Goal: Information Seeking & Learning: Learn about a topic

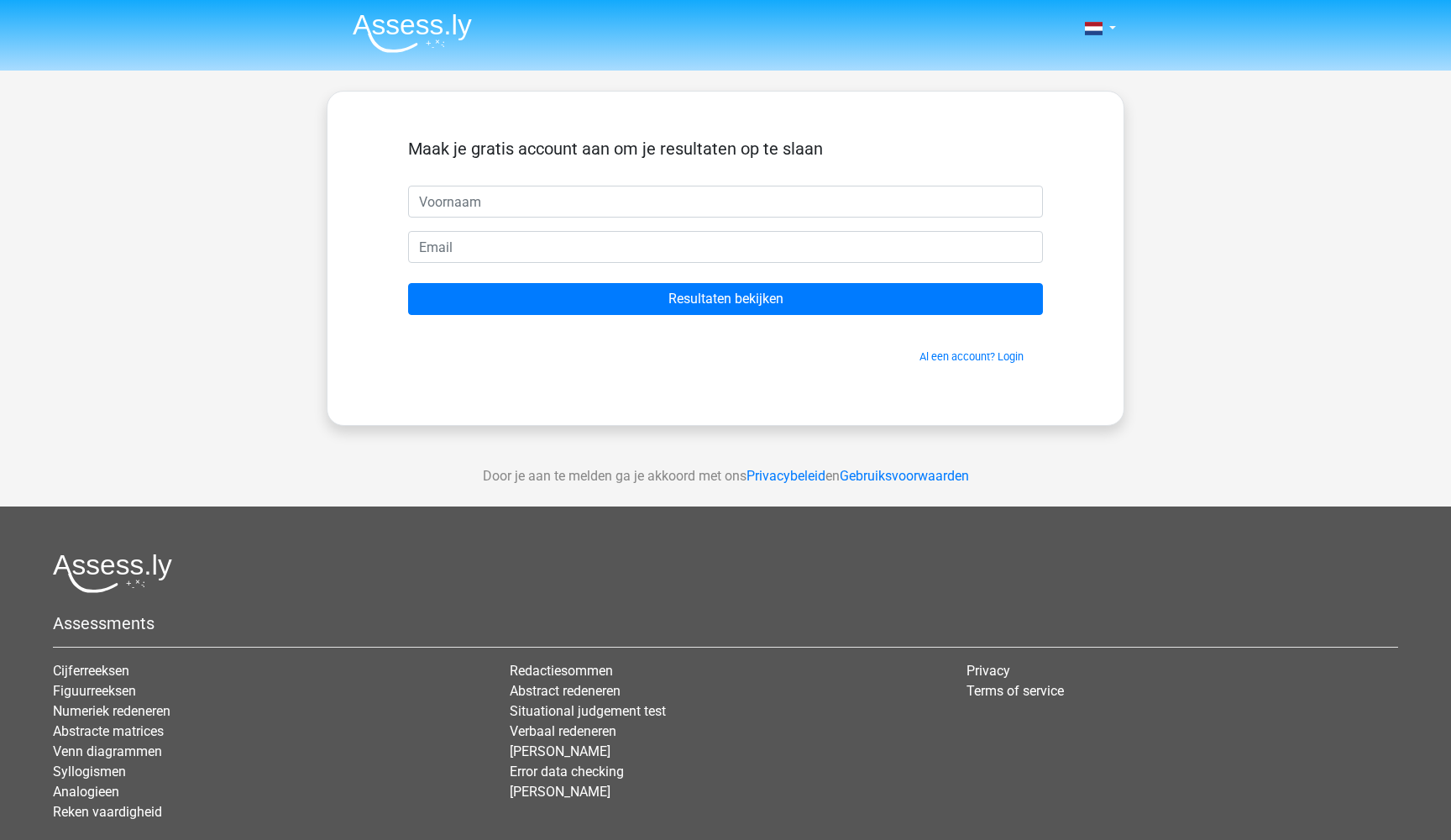
scroll to position [110, 0]
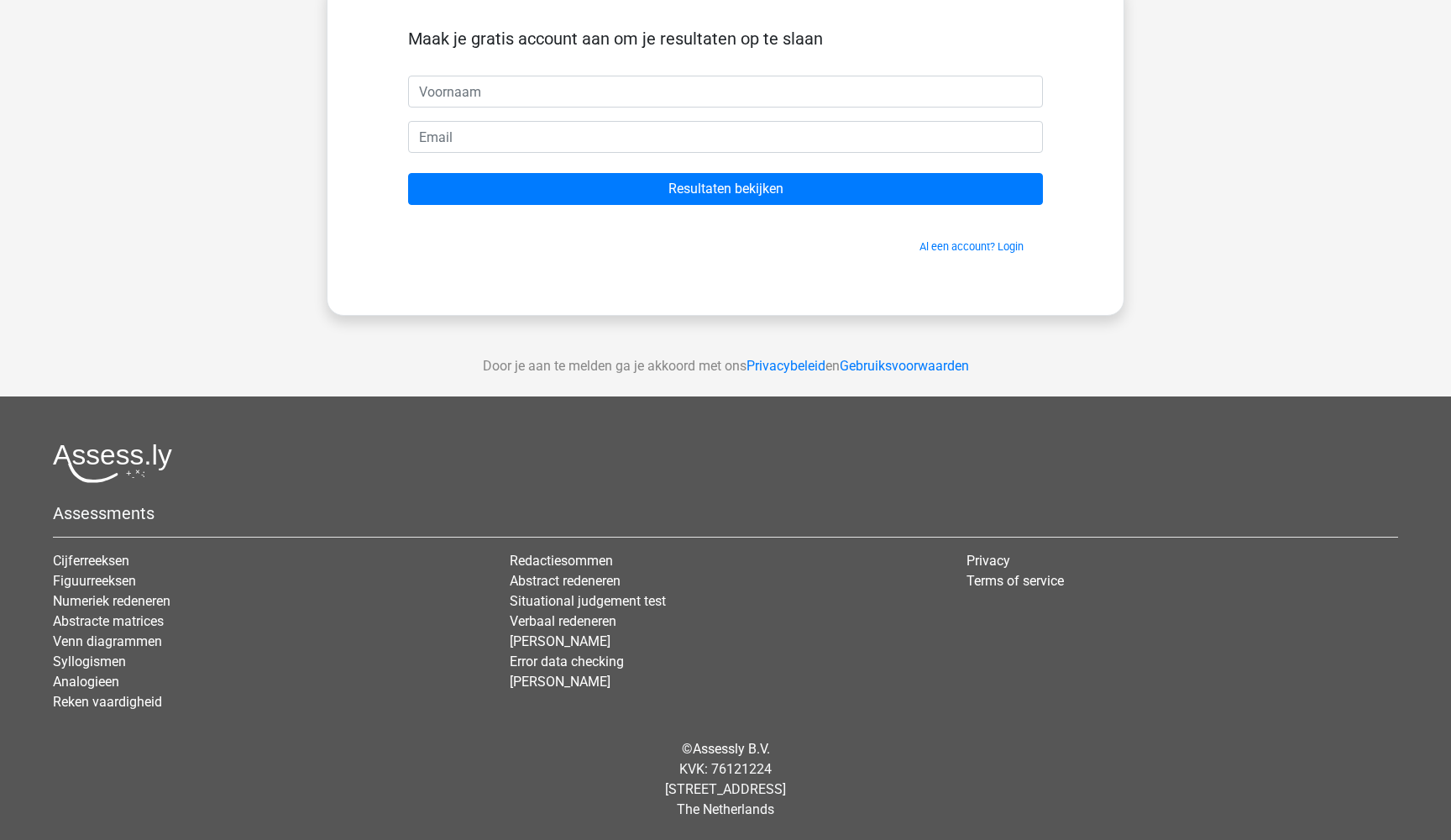
click at [348, 131] on div "Maak je gratis account aan om je resultaten op te slaan Resultaten bekijken Al …" at bounding box center [726, 147] width 798 height 335
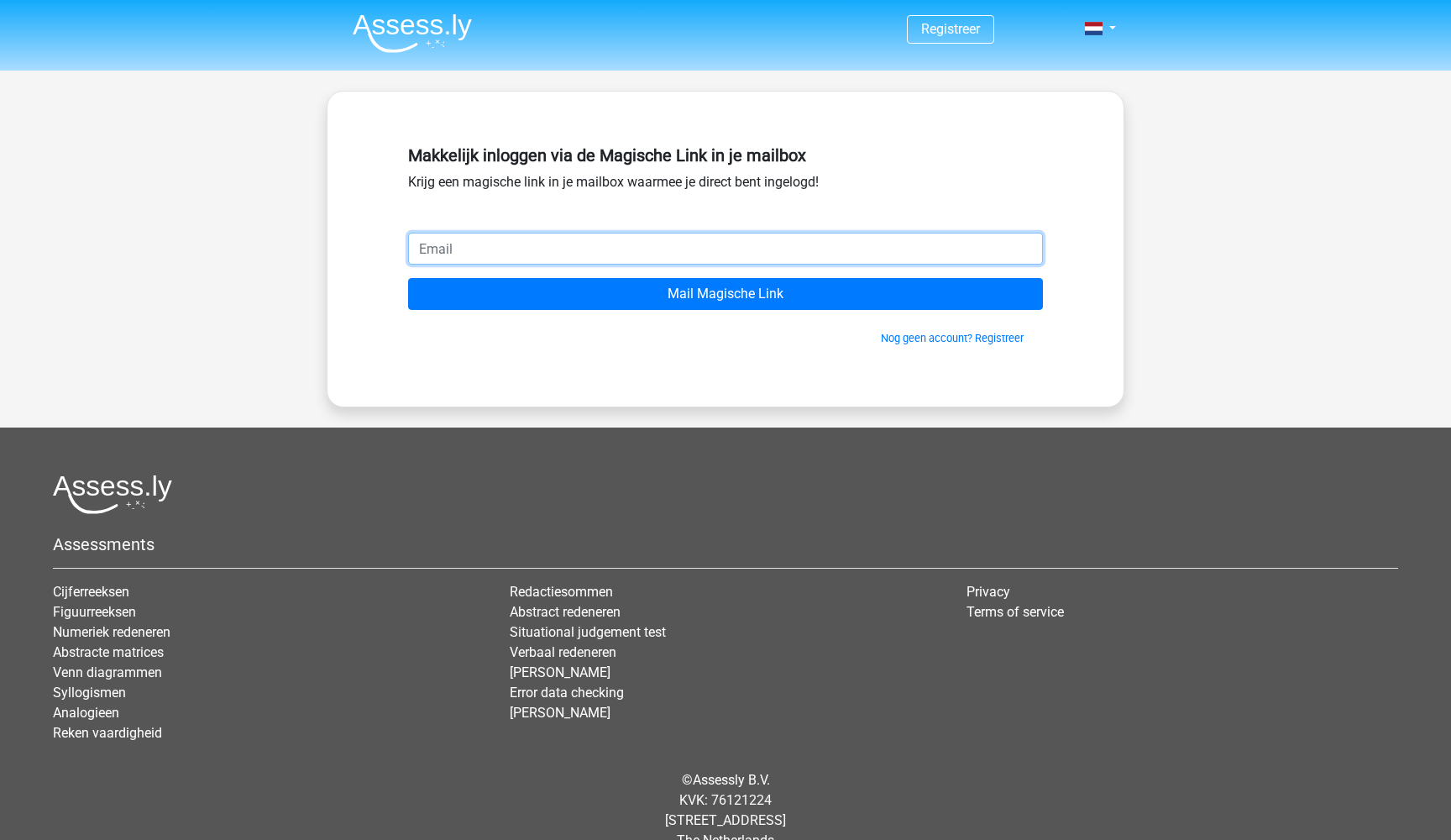
type input "[EMAIL_ADDRESS][DOMAIN_NAME]"
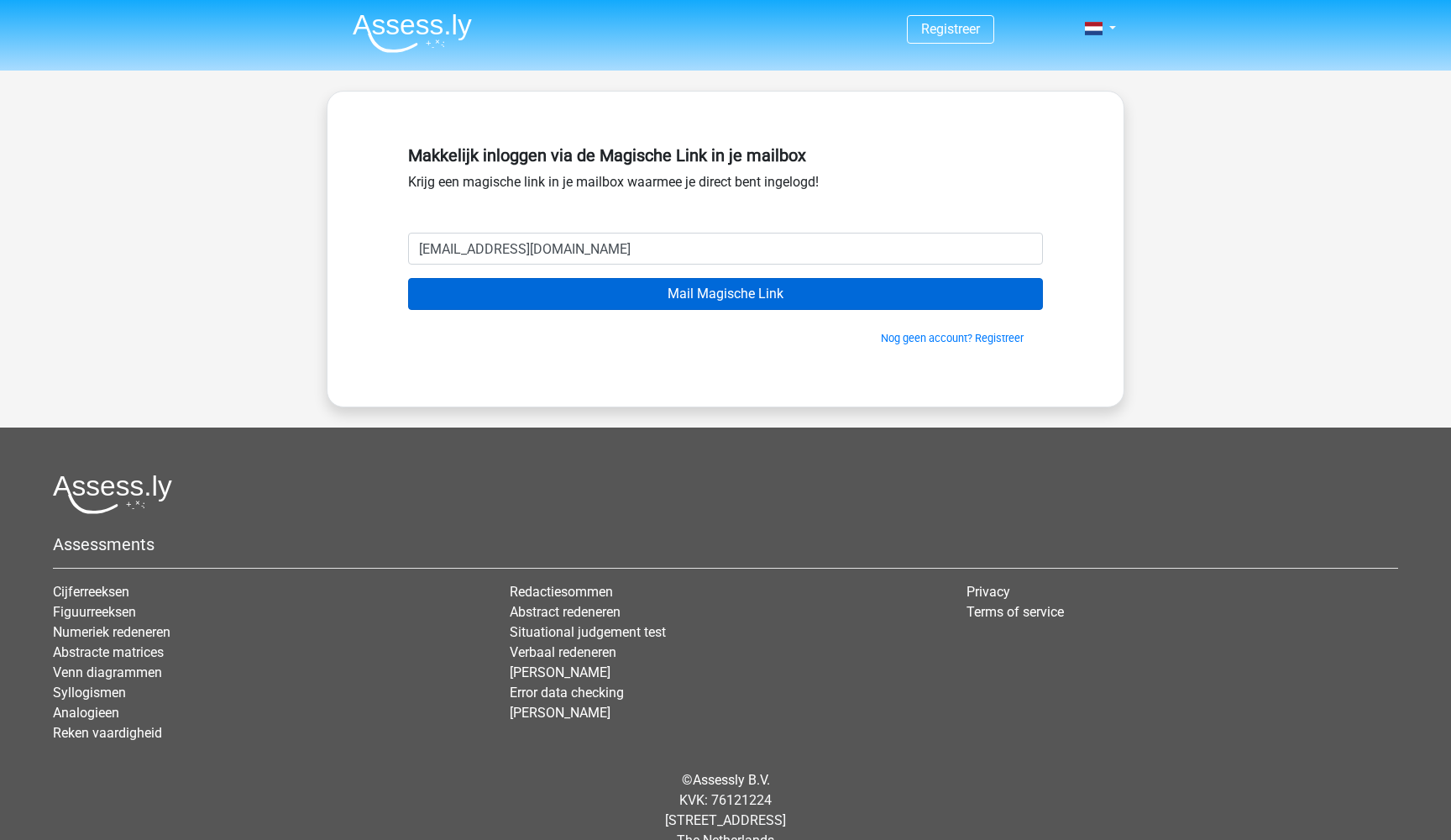
click at [548, 288] on input "Mail Magische Link" at bounding box center [726, 293] width 635 height 32
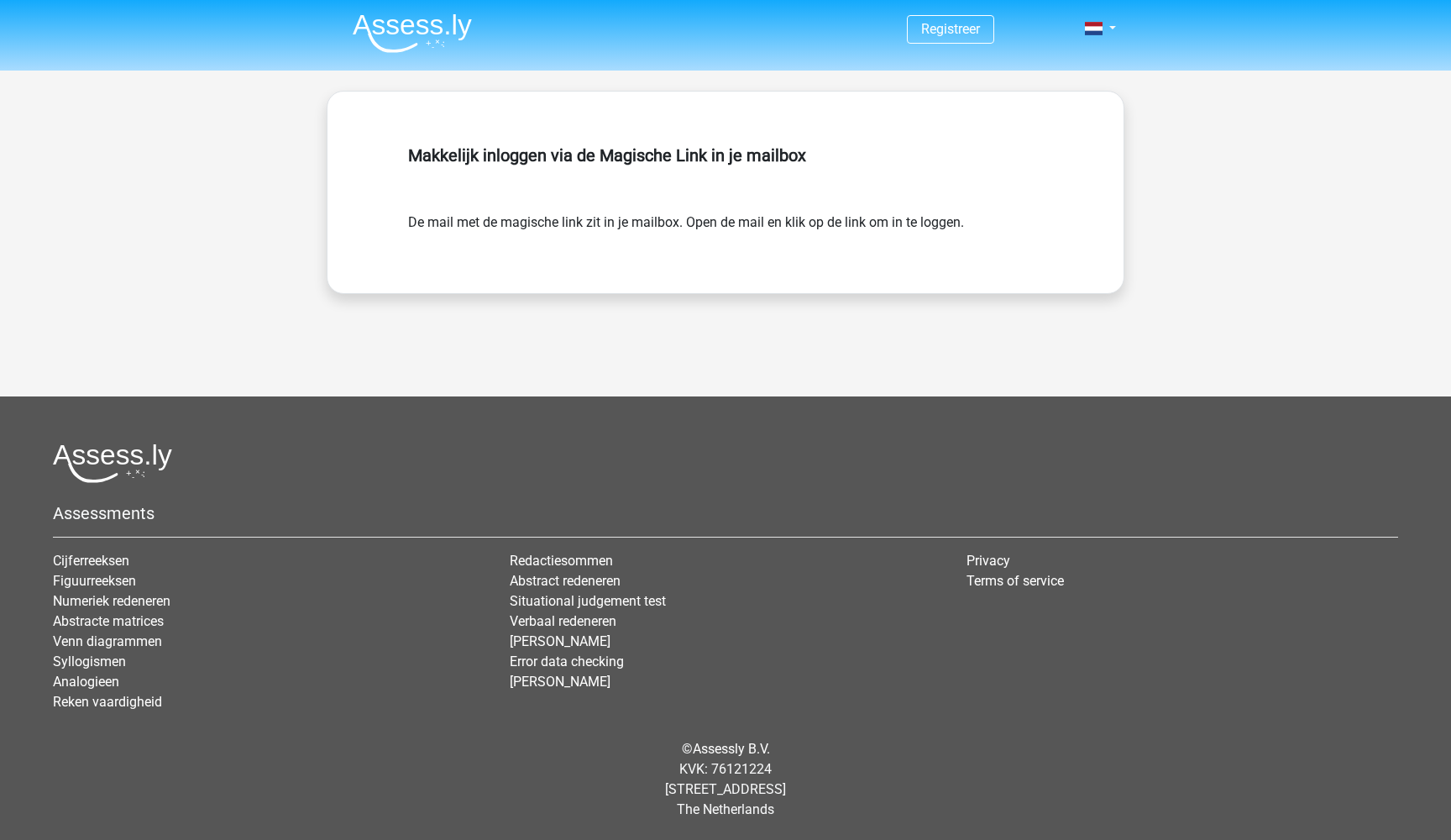
click at [363, 28] on img at bounding box center [411, 33] width 119 height 39
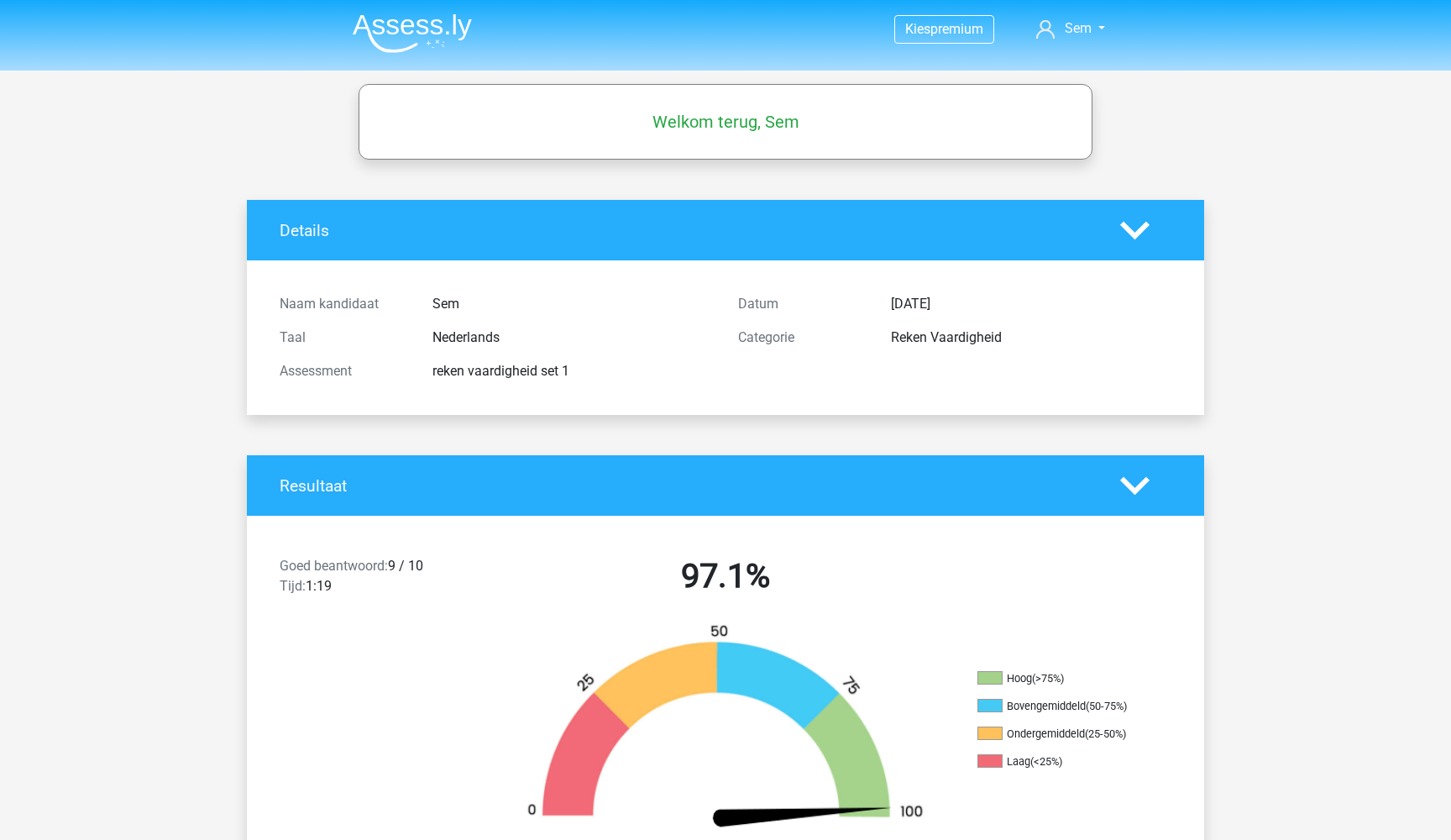
click at [1055, 15] on nav "Kies premium Sem semzeelenberg@gmail.com" at bounding box center [726, 30] width 773 height 55
click at [1050, 40] on nav "Kies premium Sem semzeelenberg@gmail.com" at bounding box center [726, 30] width 773 height 55
click at [1050, 28] on icon at bounding box center [1046, 29] width 19 height 19
click at [1049, 28] on icon at bounding box center [1046, 29] width 19 height 19
click at [351, 26] on li at bounding box center [405, 29] width 133 height 46
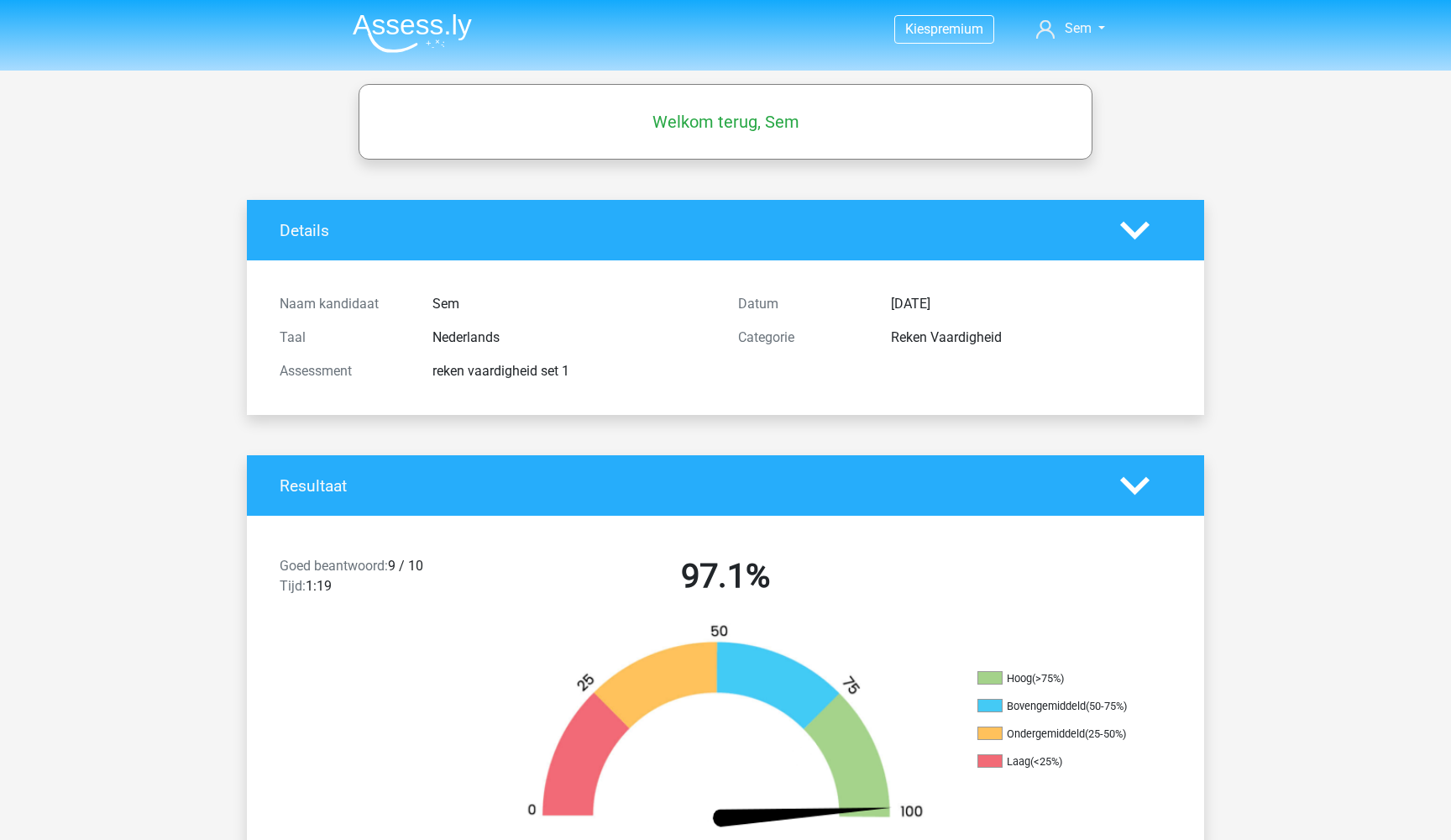
click at [365, 24] on img at bounding box center [411, 33] width 119 height 39
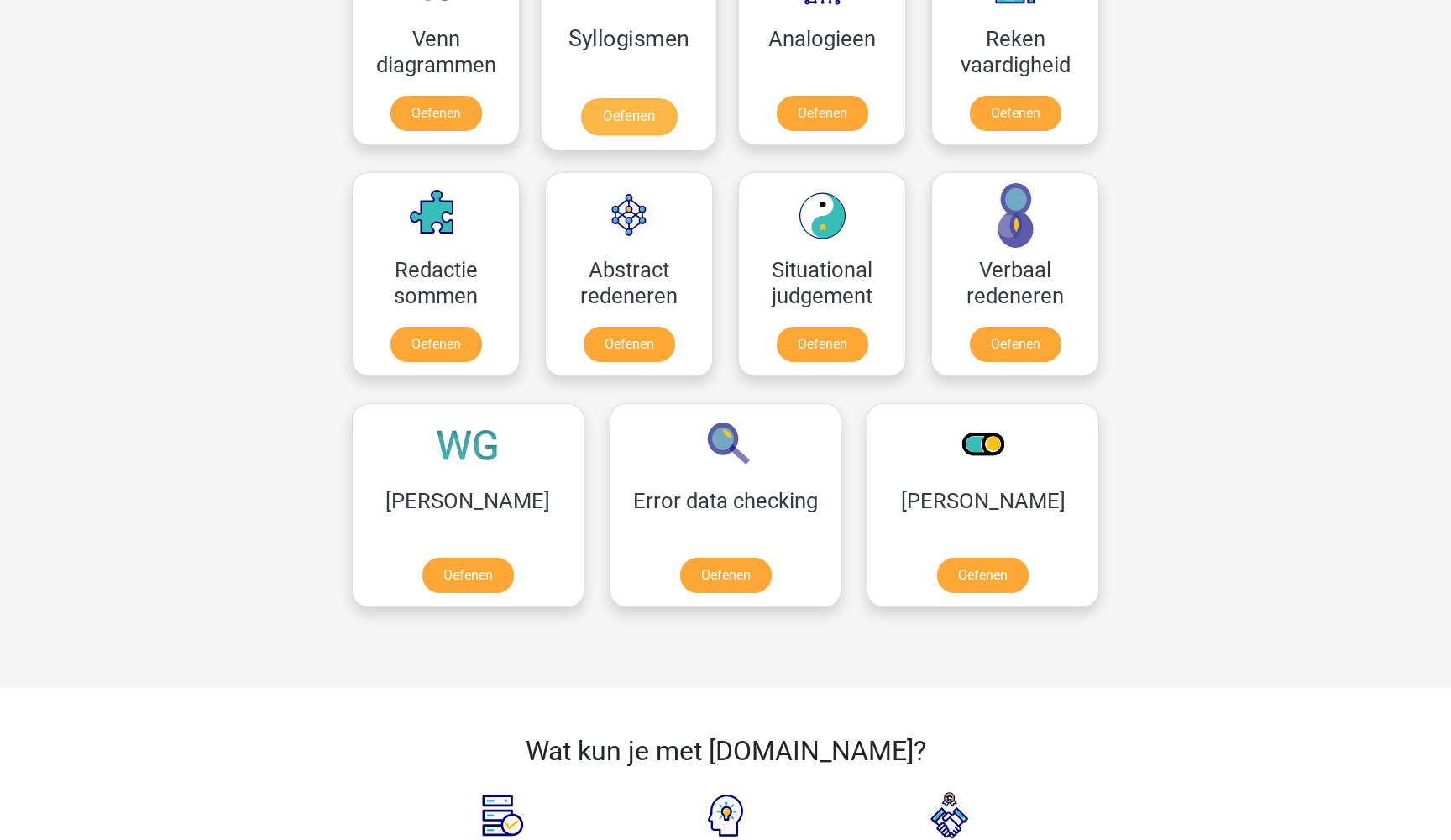
scroll to position [1092, 0]
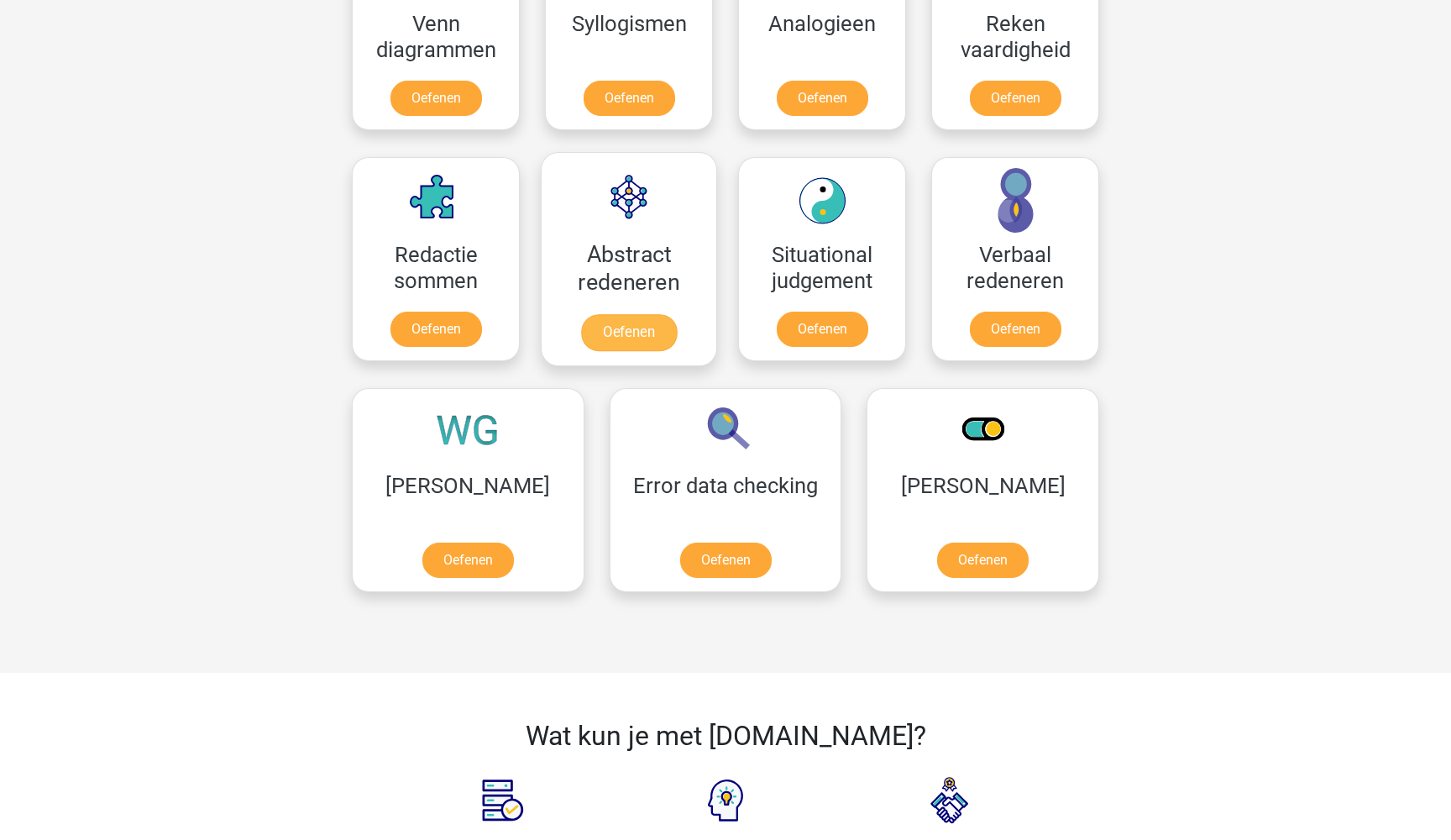
click at [642, 332] on link "Oefenen" at bounding box center [629, 333] width 96 height 37
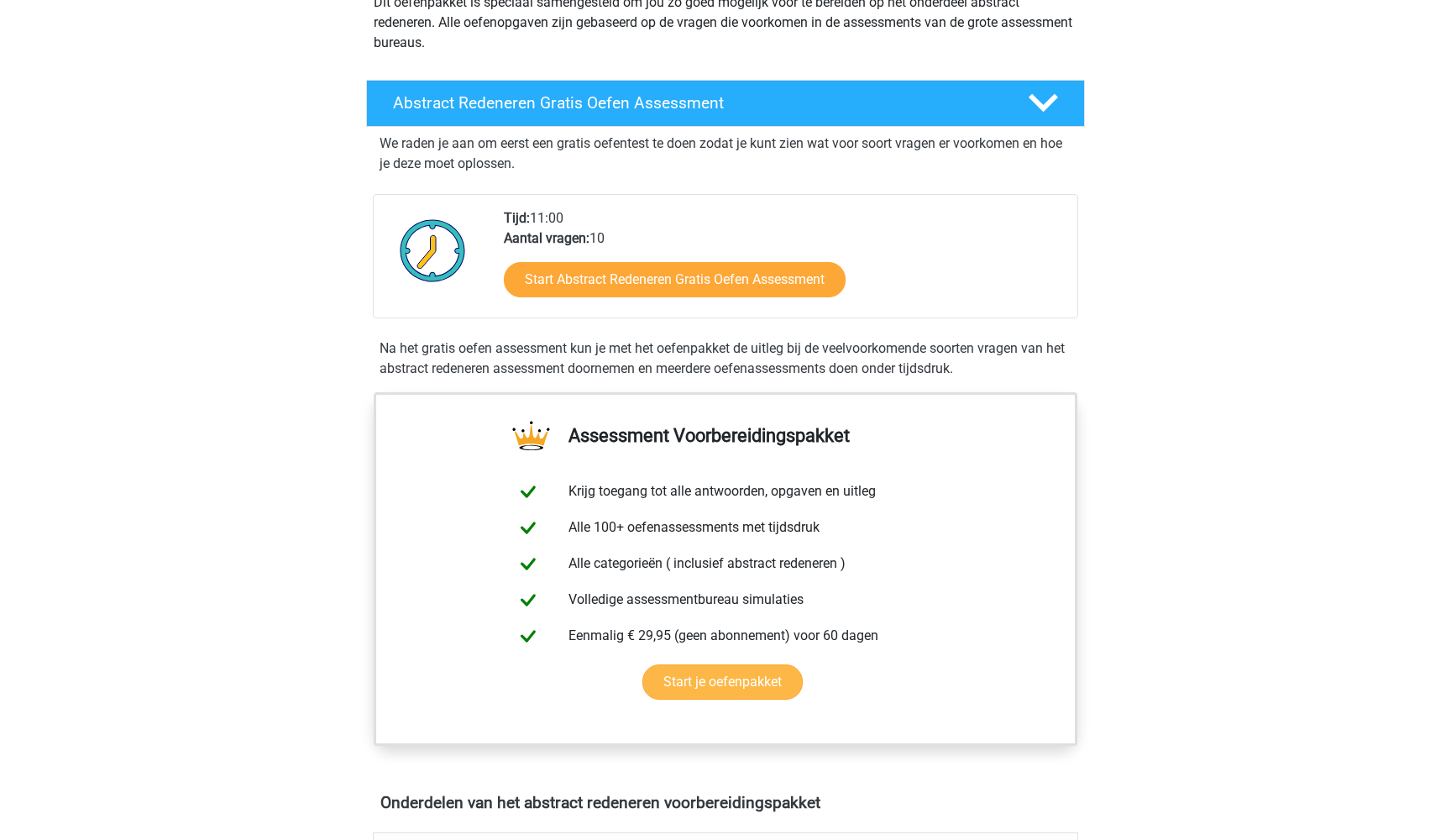
scroll to position [69, 0]
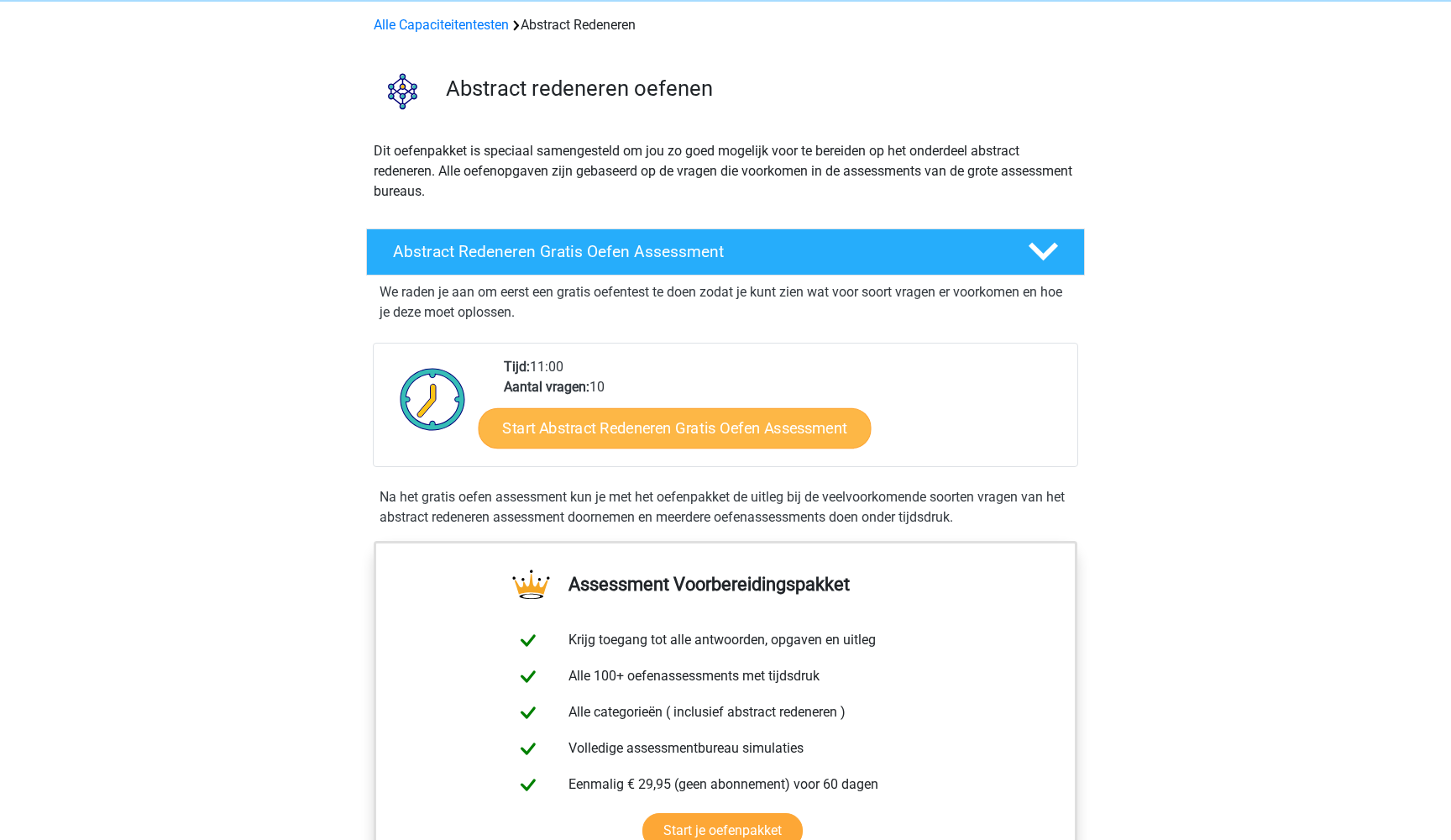
click at [646, 434] on link "Start Abstract Redeneren Gratis Oefen Assessment" at bounding box center [675, 427] width 393 height 40
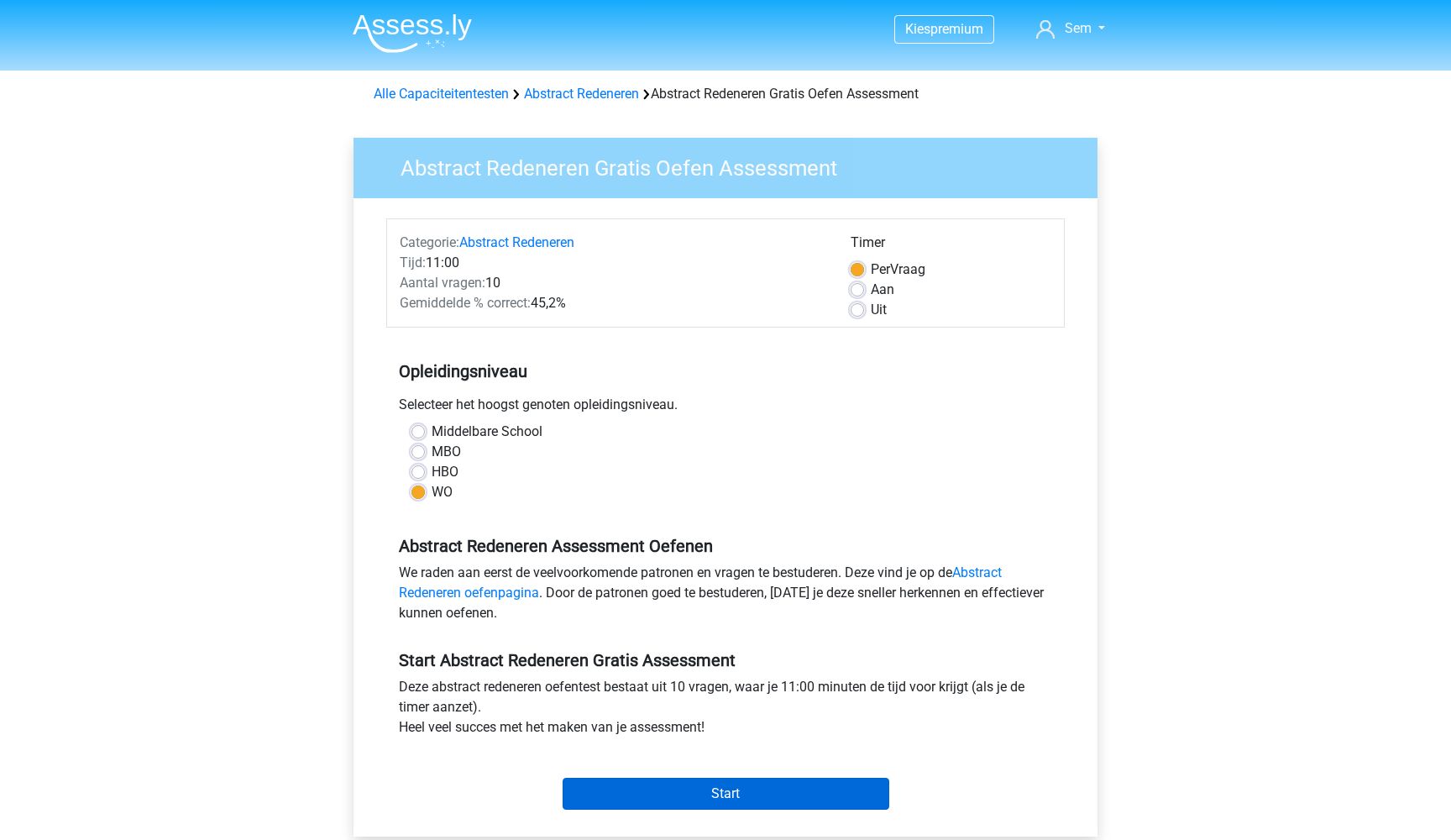
click at [668, 789] on input "Start" at bounding box center [726, 793] width 327 height 32
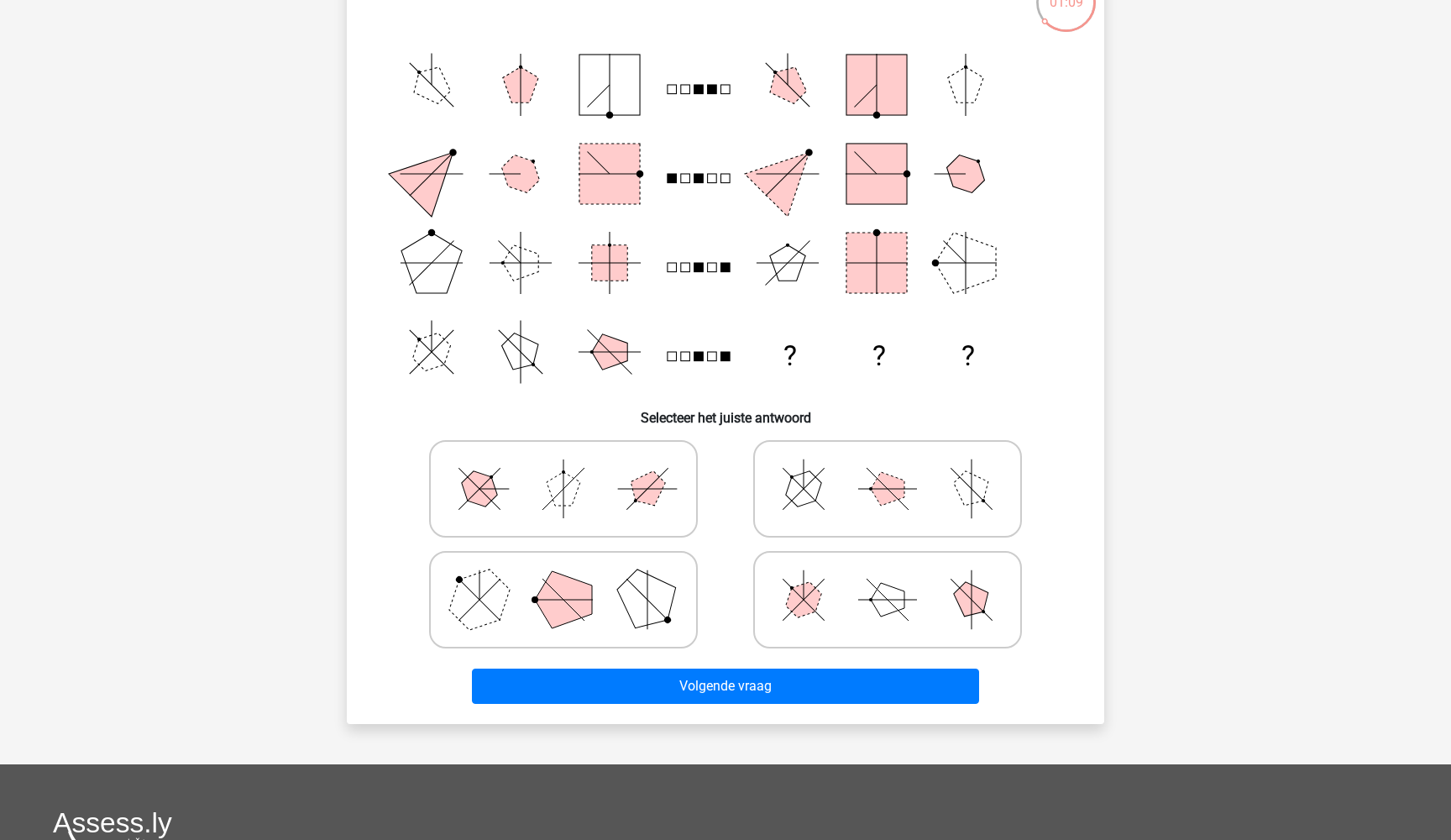
scroll to position [243, 0]
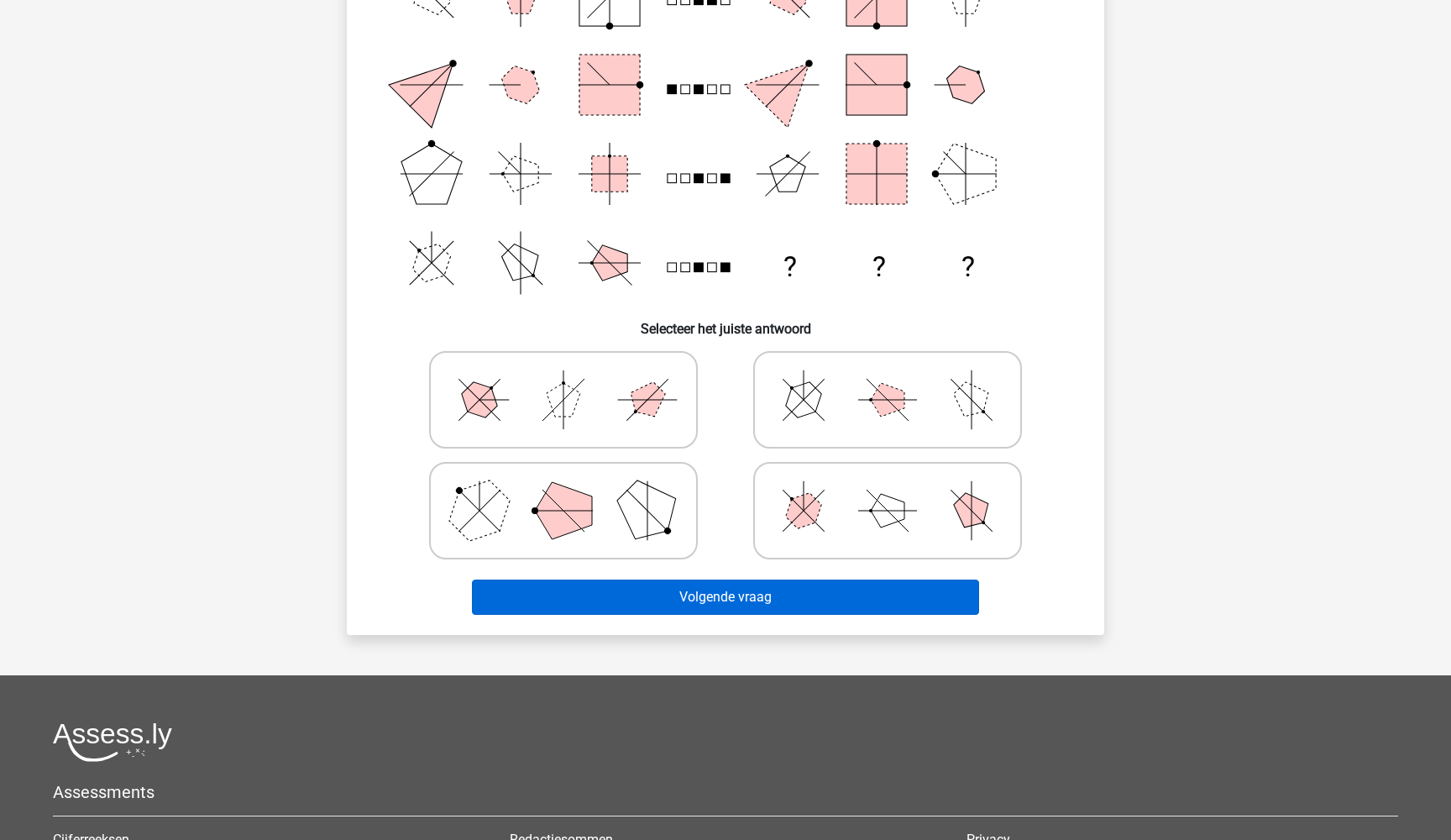
click at [801, 593] on button "Volgende vraag" at bounding box center [726, 597] width 509 height 35
click at [800, 595] on button "Volgende vraag" at bounding box center [726, 597] width 509 height 35
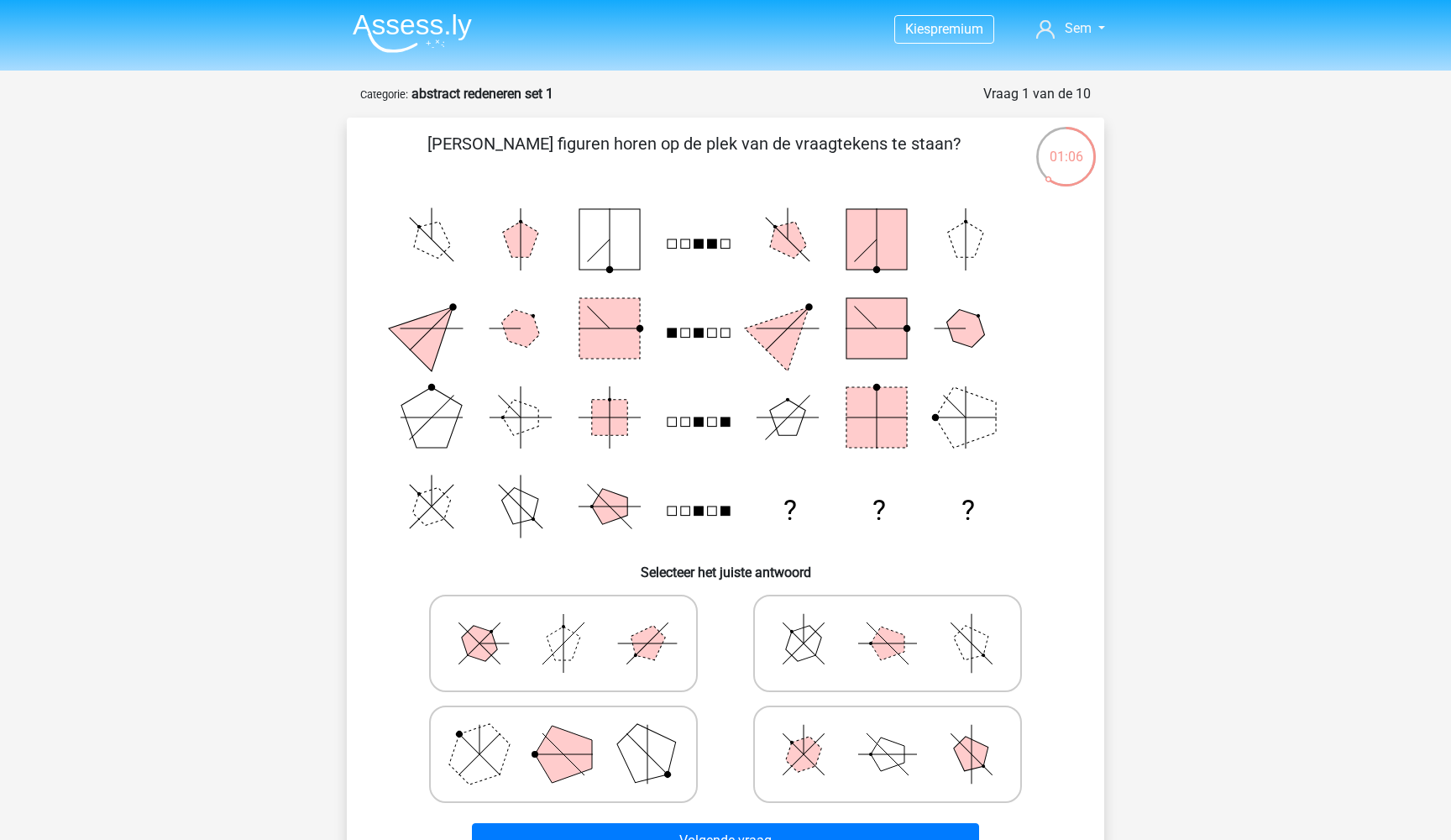
scroll to position [0, 0]
click at [852, 637] on icon at bounding box center [887, 644] width 252 height 84
click at [887, 622] on input "radio" at bounding box center [892, 616] width 11 height 11
radio input "true"
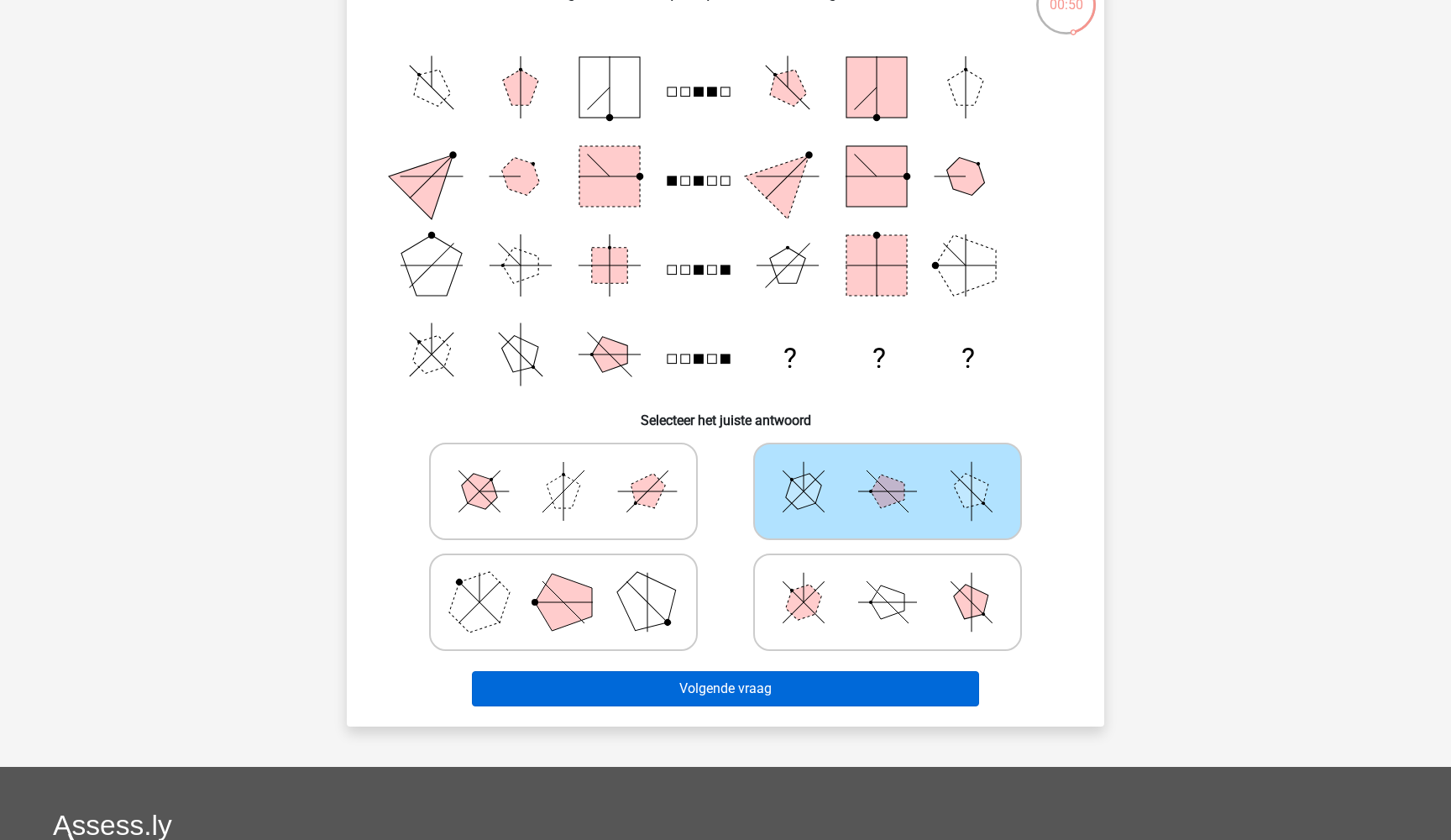
click at [811, 696] on button "Volgende vraag" at bounding box center [726, 689] width 509 height 35
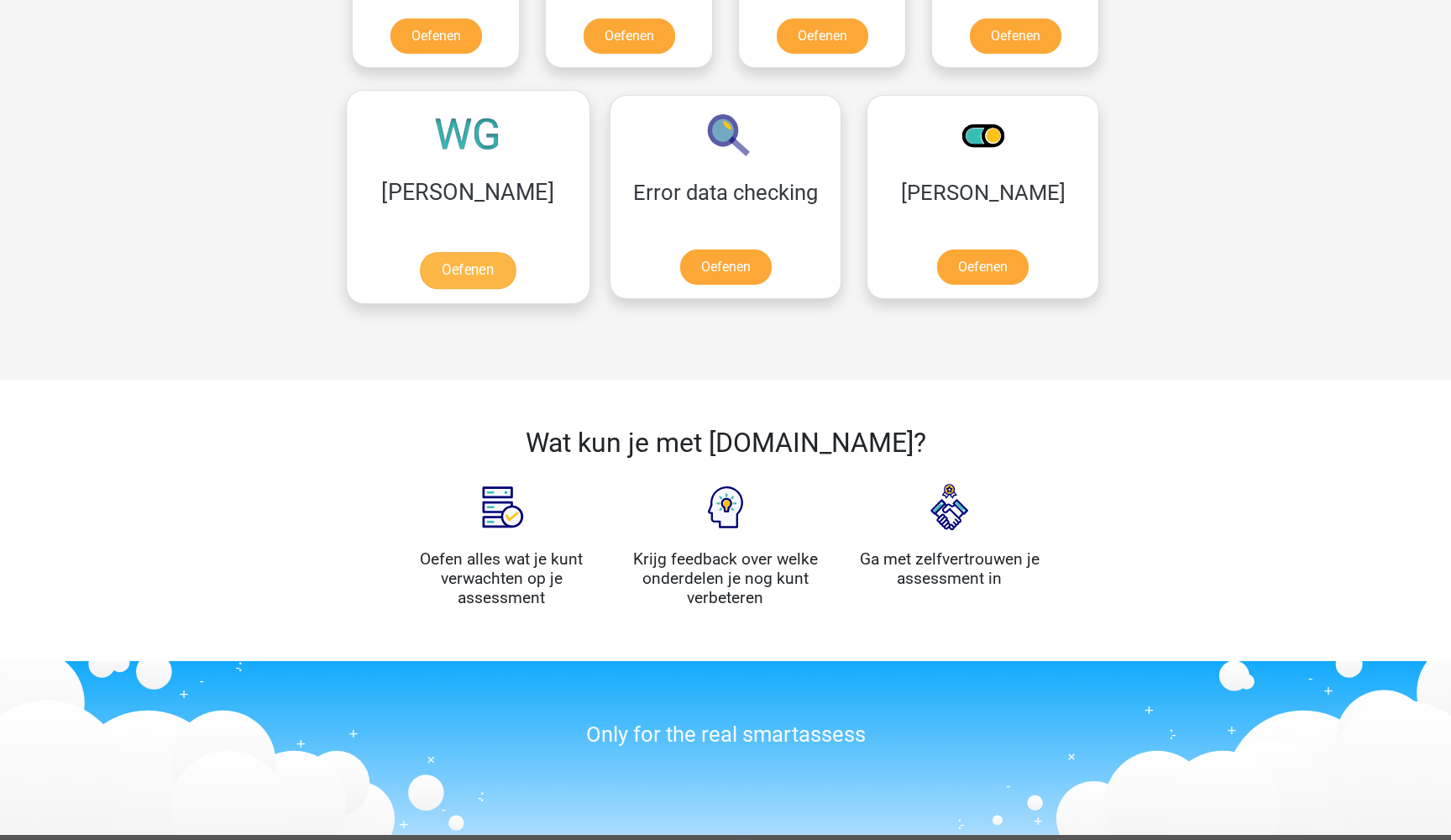
scroll to position [1350, 0]
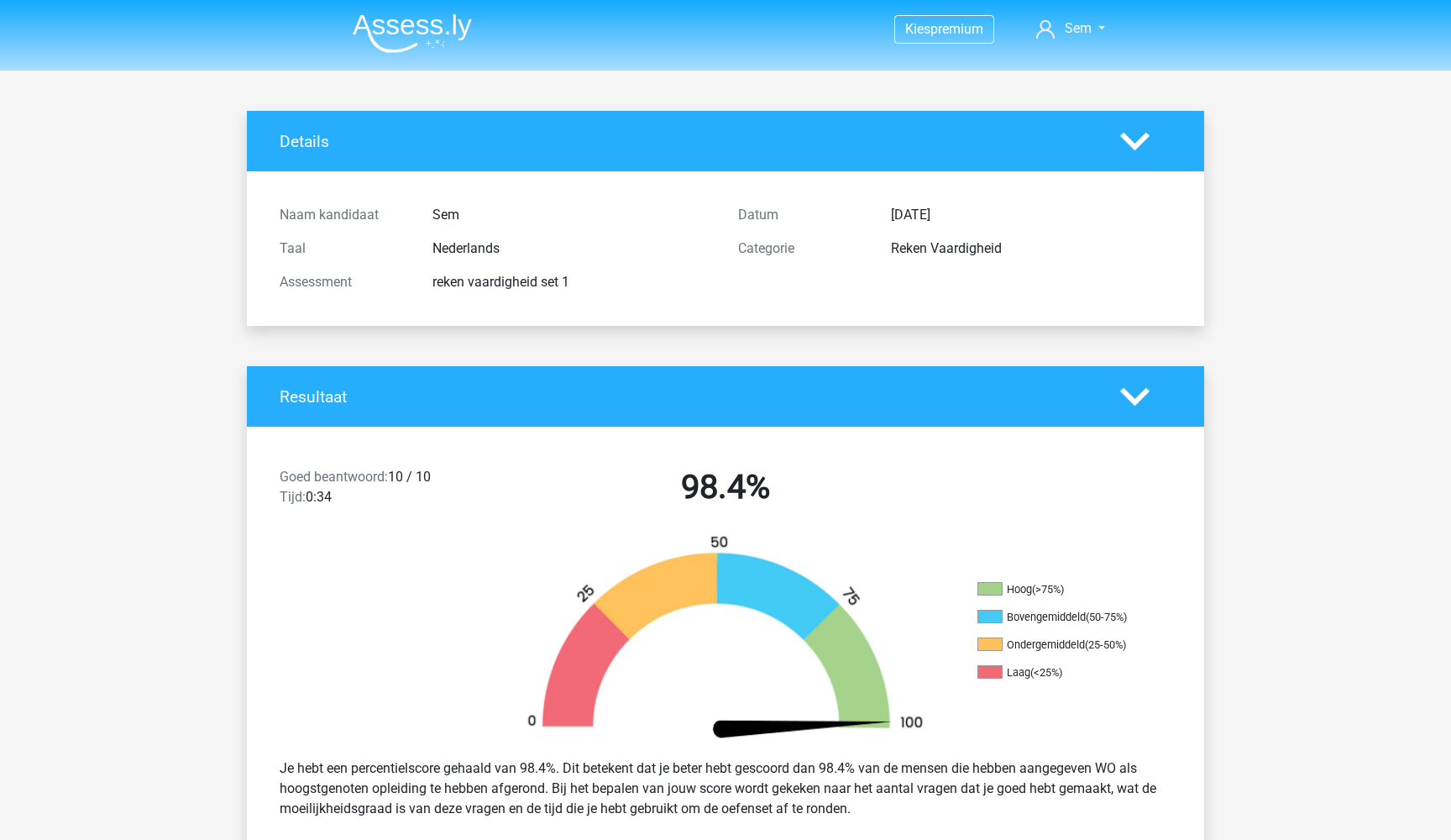
click at [397, 26] on img at bounding box center [411, 33] width 119 height 39
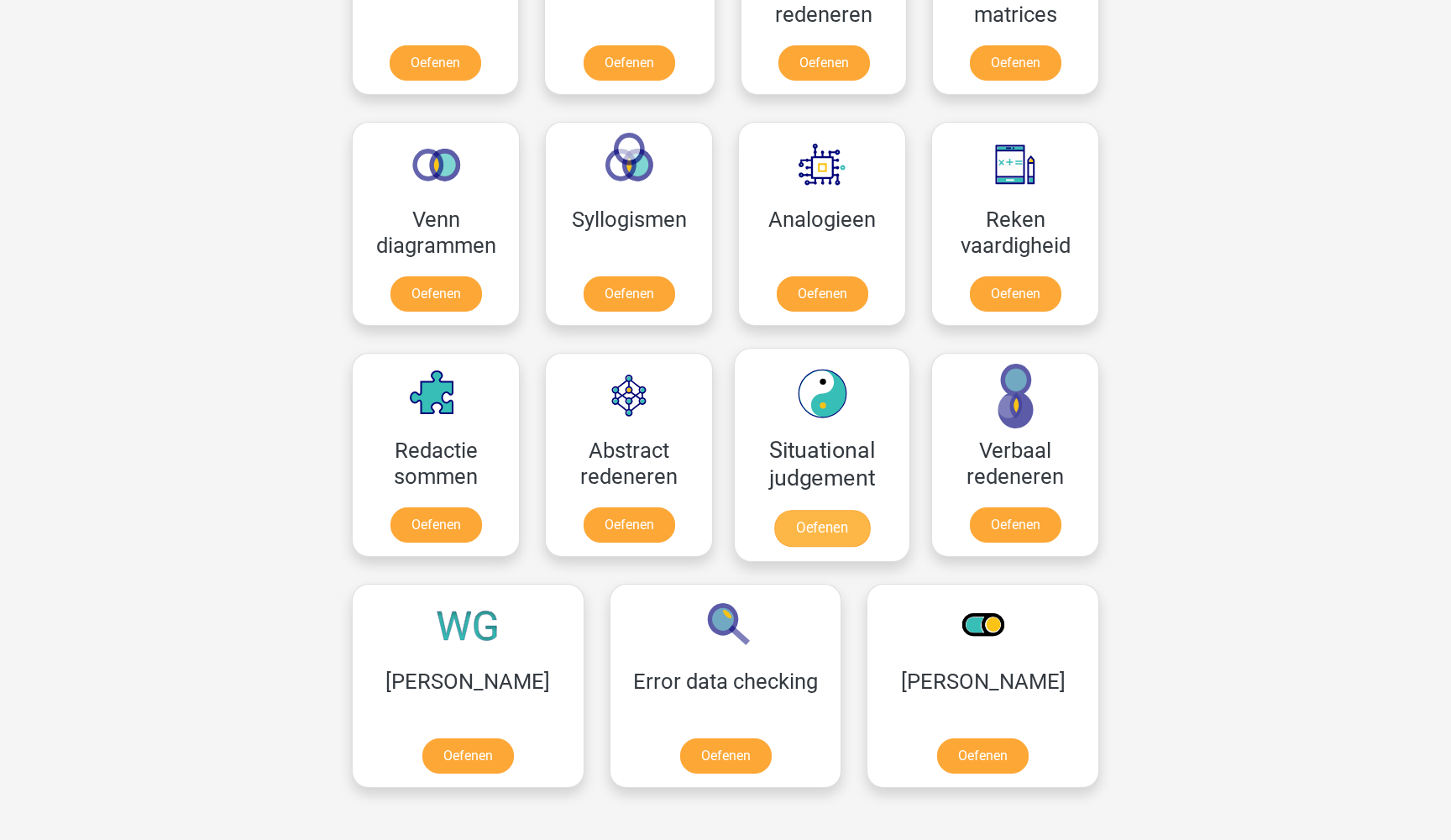
scroll to position [898, 0]
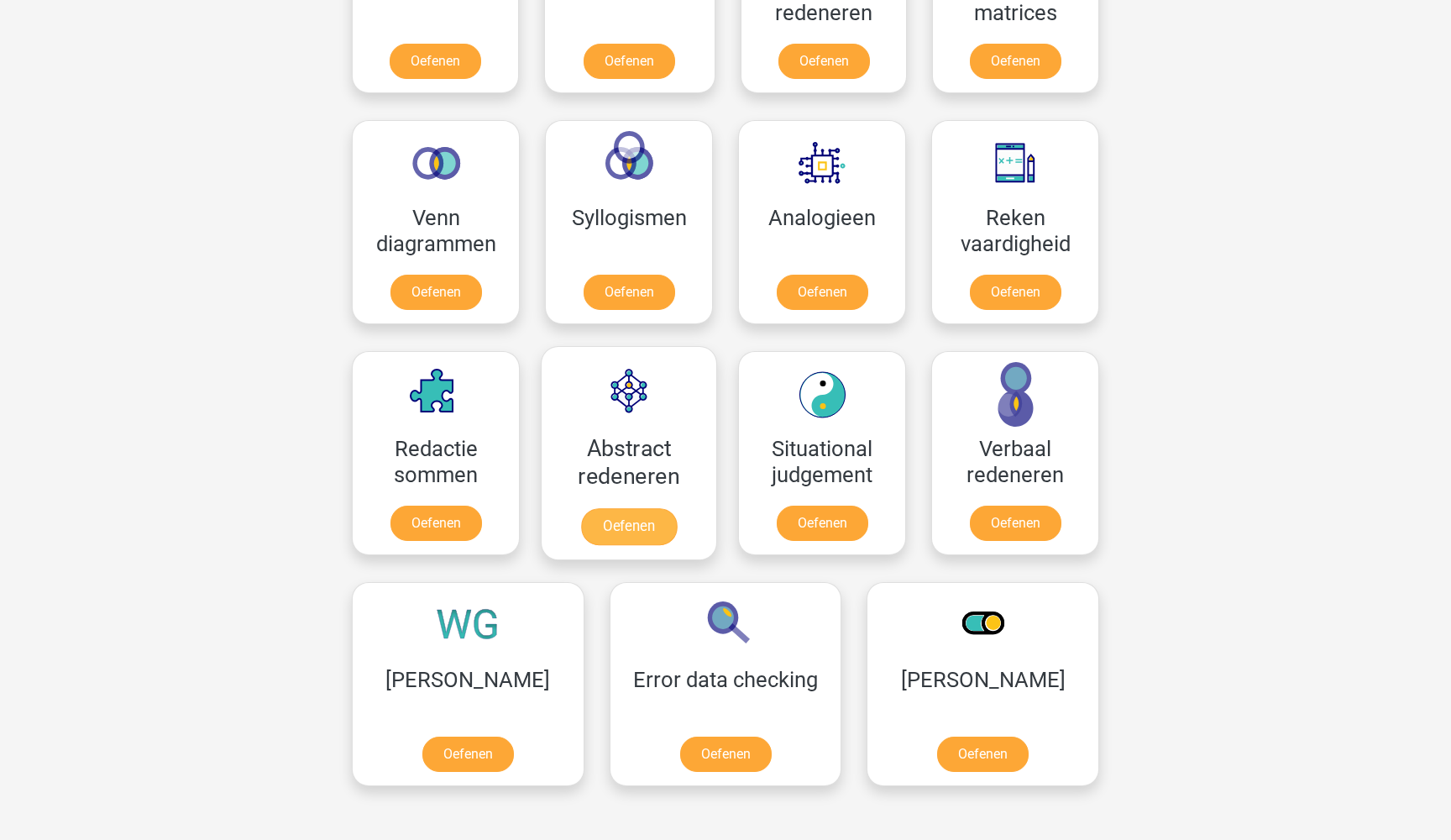
click at [649, 538] on link "Oefenen" at bounding box center [629, 527] width 96 height 37
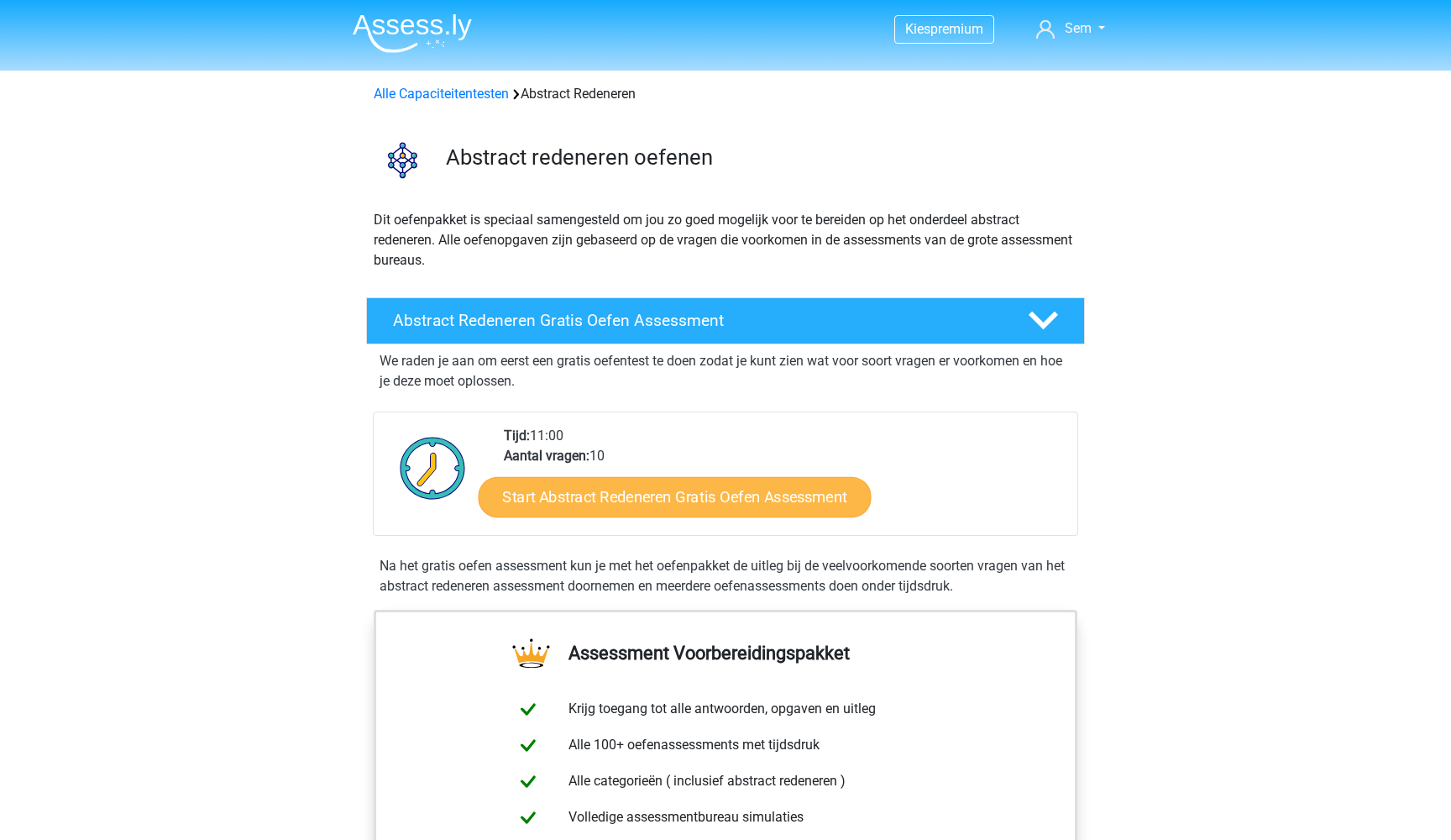
click at [655, 506] on link "Start Abstract Redeneren Gratis Oefen Assessment" at bounding box center [675, 496] width 393 height 40
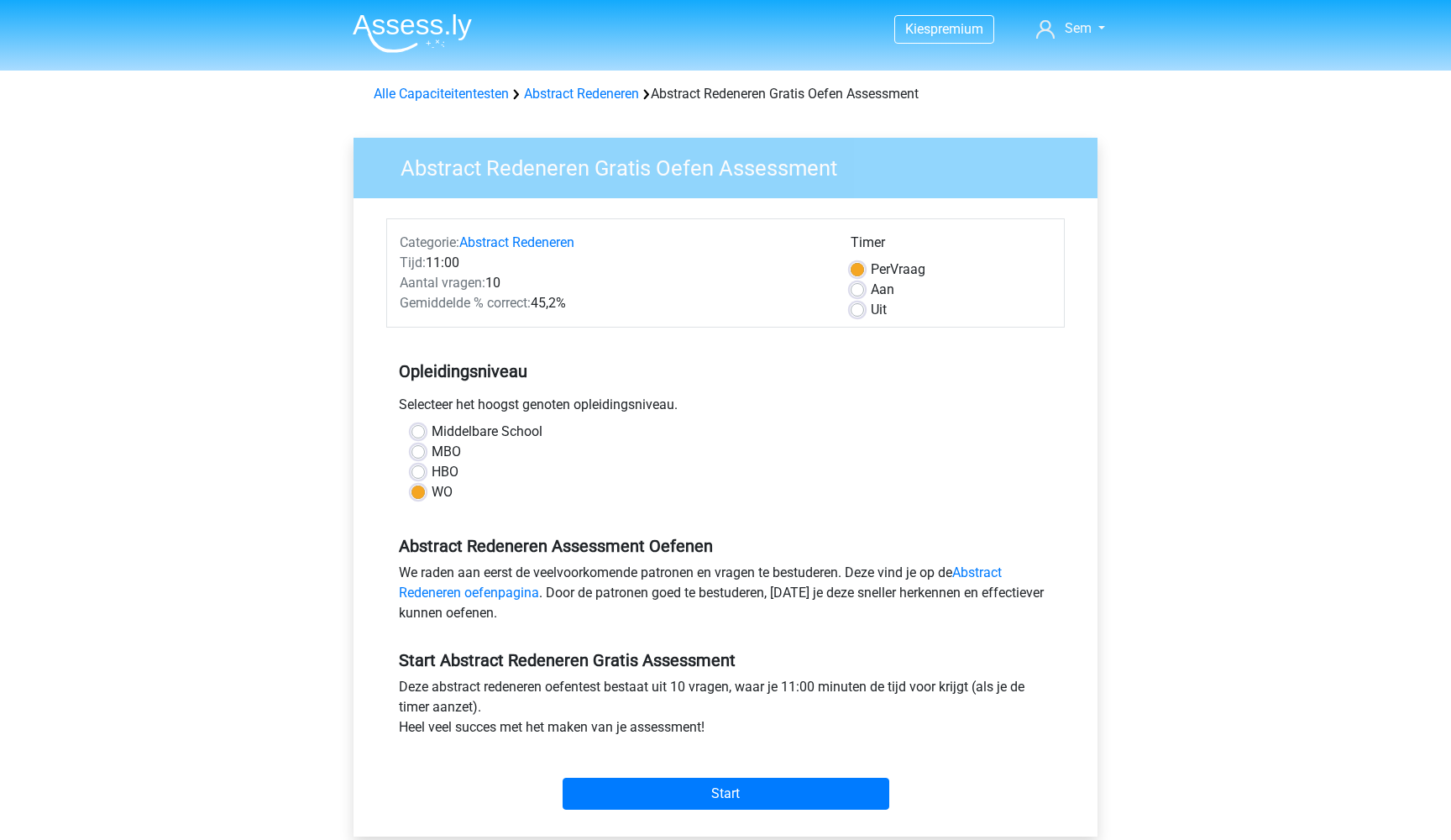
click at [660, 762] on div "Start" at bounding box center [726, 780] width 678 height 59
click at [660, 770] on div "Start" at bounding box center [726, 780] width 678 height 59
click at [654, 790] on input "Start" at bounding box center [726, 793] width 327 height 32
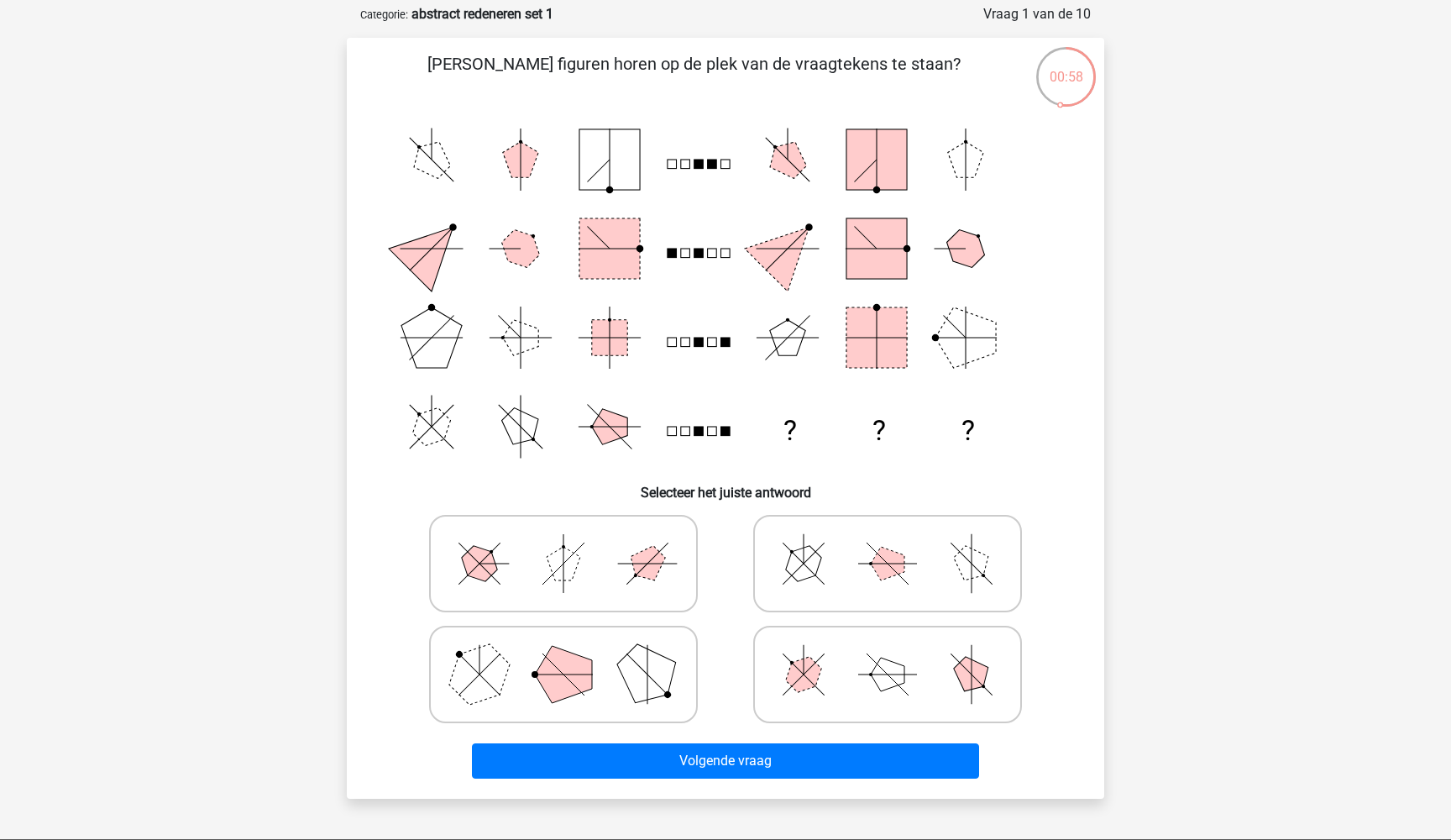
scroll to position [91, 0]
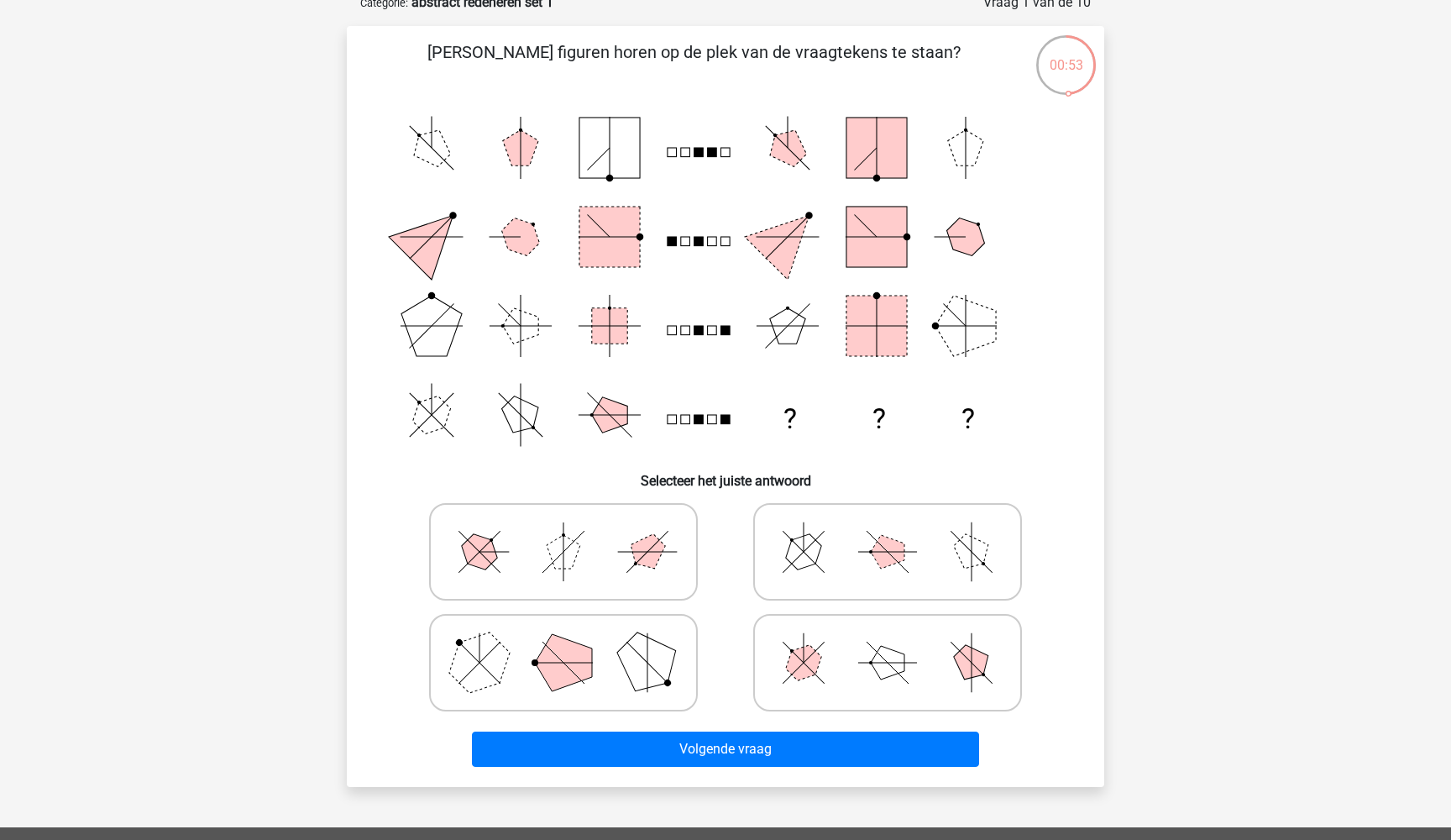
click at [672, 659] on polygon at bounding box center [648, 661] width 81 height 80
click at [574, 642] on input "radio" at bounding box center [568, 636] width 11 height 11
radio input "true"
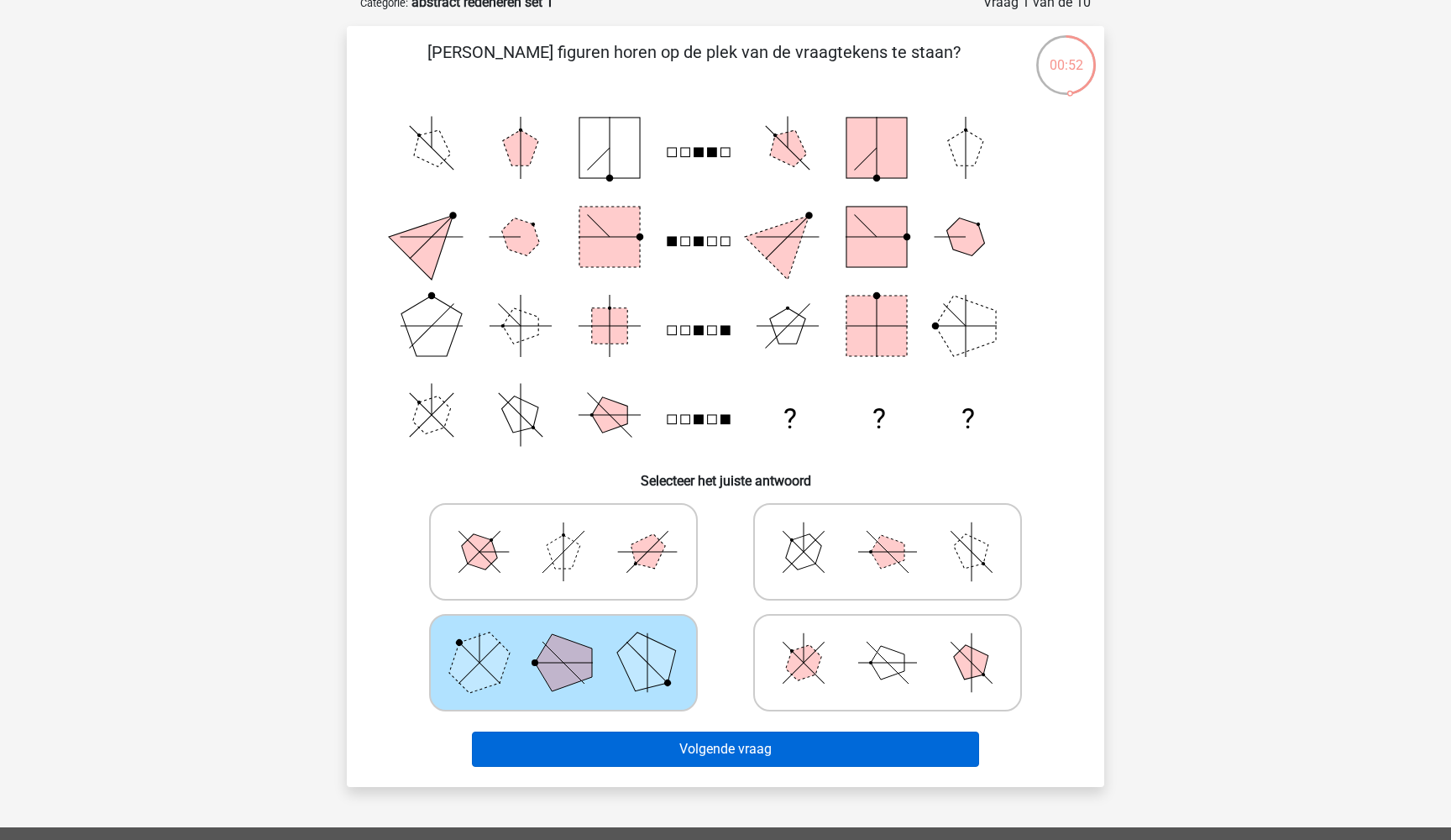
click at [693, 736] on button "Volgende vraag" at bounding box center [726, 749] width 509 height 35
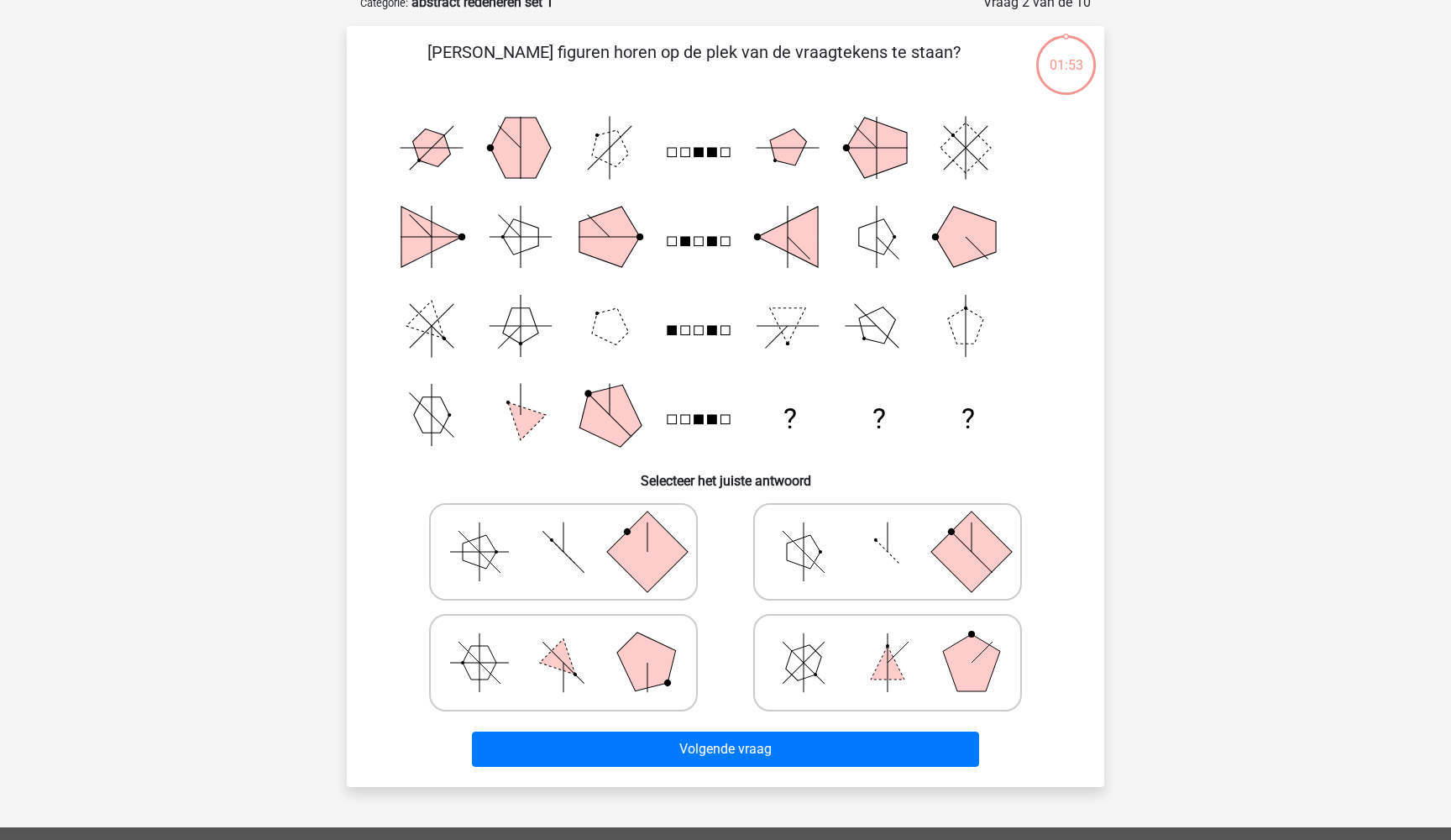
scroll to position [84, 0]
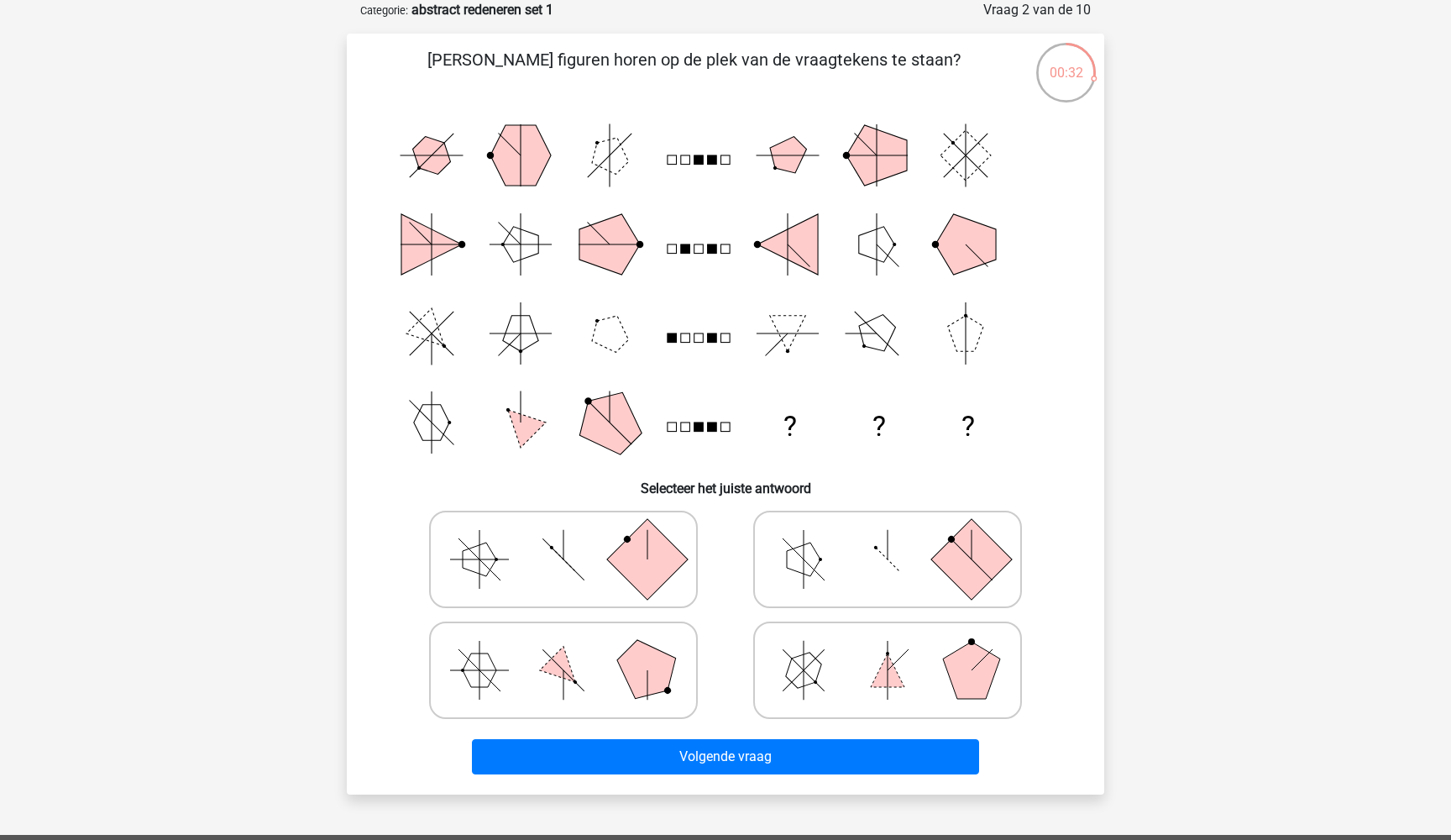
click at [655, 549] on rect at bounding box center [648, 558] width 81 height 80
click at [574, 538] on input "radio" at bounding box center [568, 532] width 11 height 11
radio input "true"
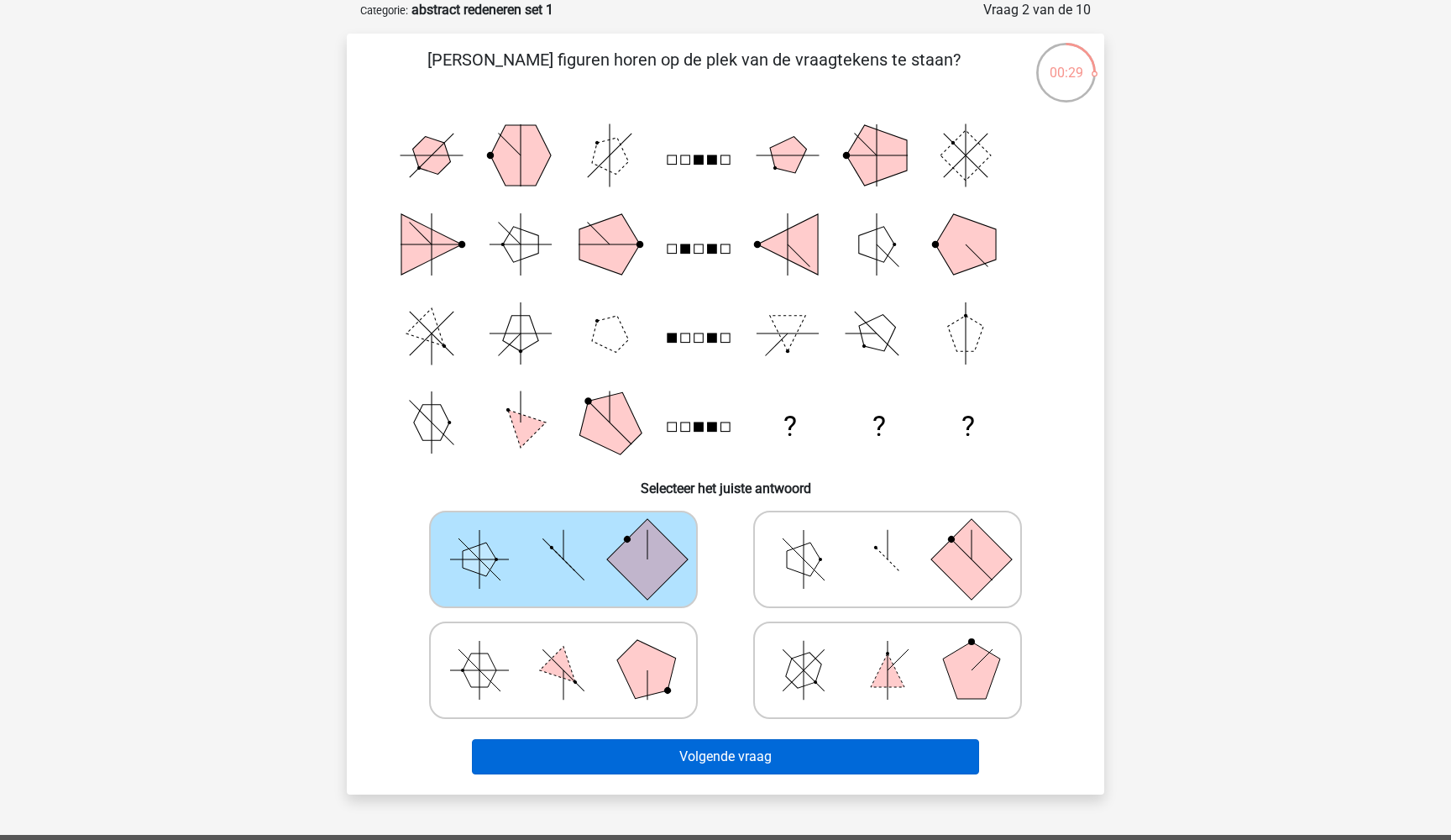
click at [620, 746] on button "Volgende vraag" at bounding box center [726, 757] width 509 height 35
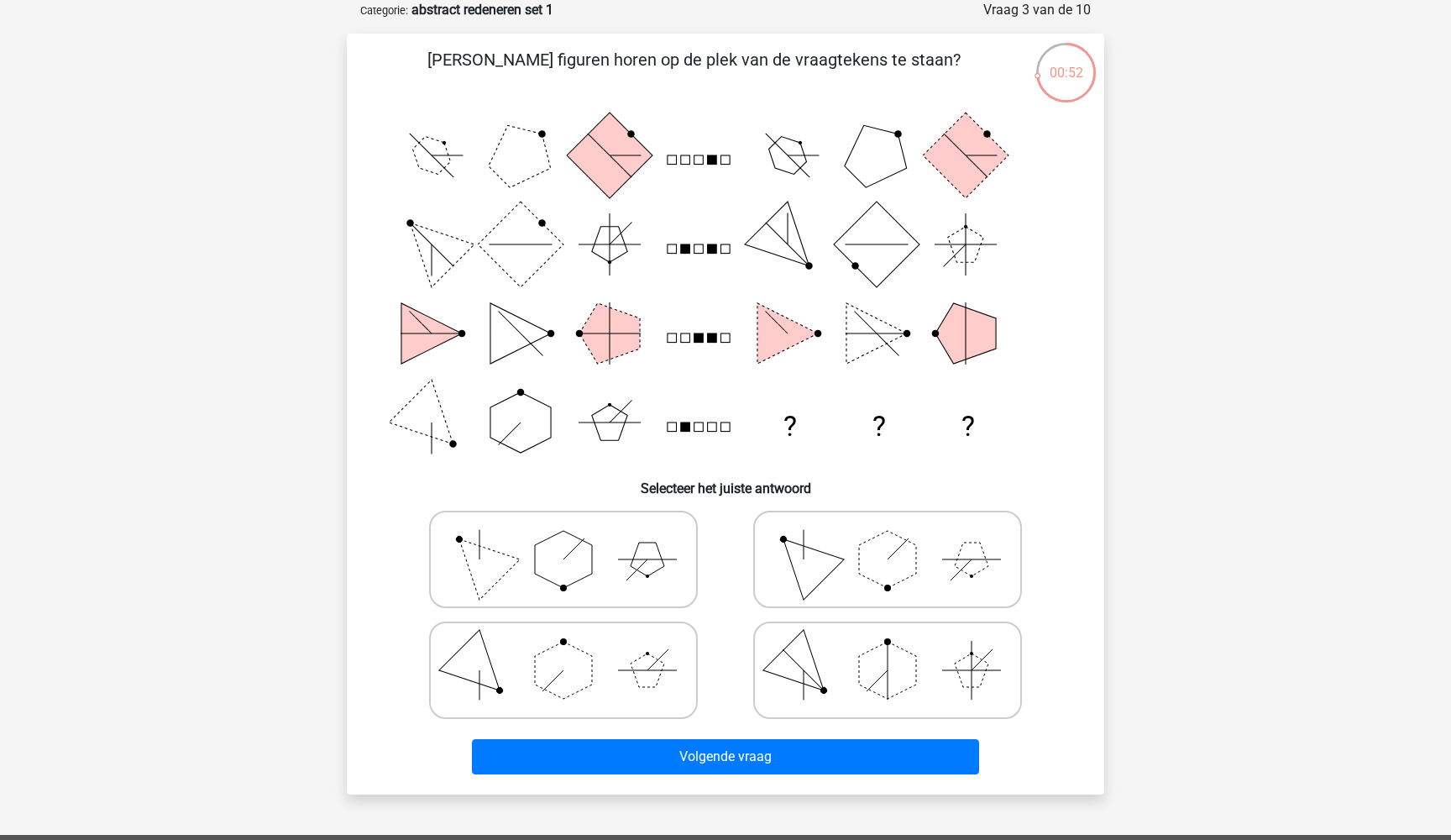
click at [585, 572] on polygon at bounding box center [564, 559] width 57 height 57
click at [574, 538] on input "radio" at bounding box center [568, 532] width 11 height 11
radio input "true"
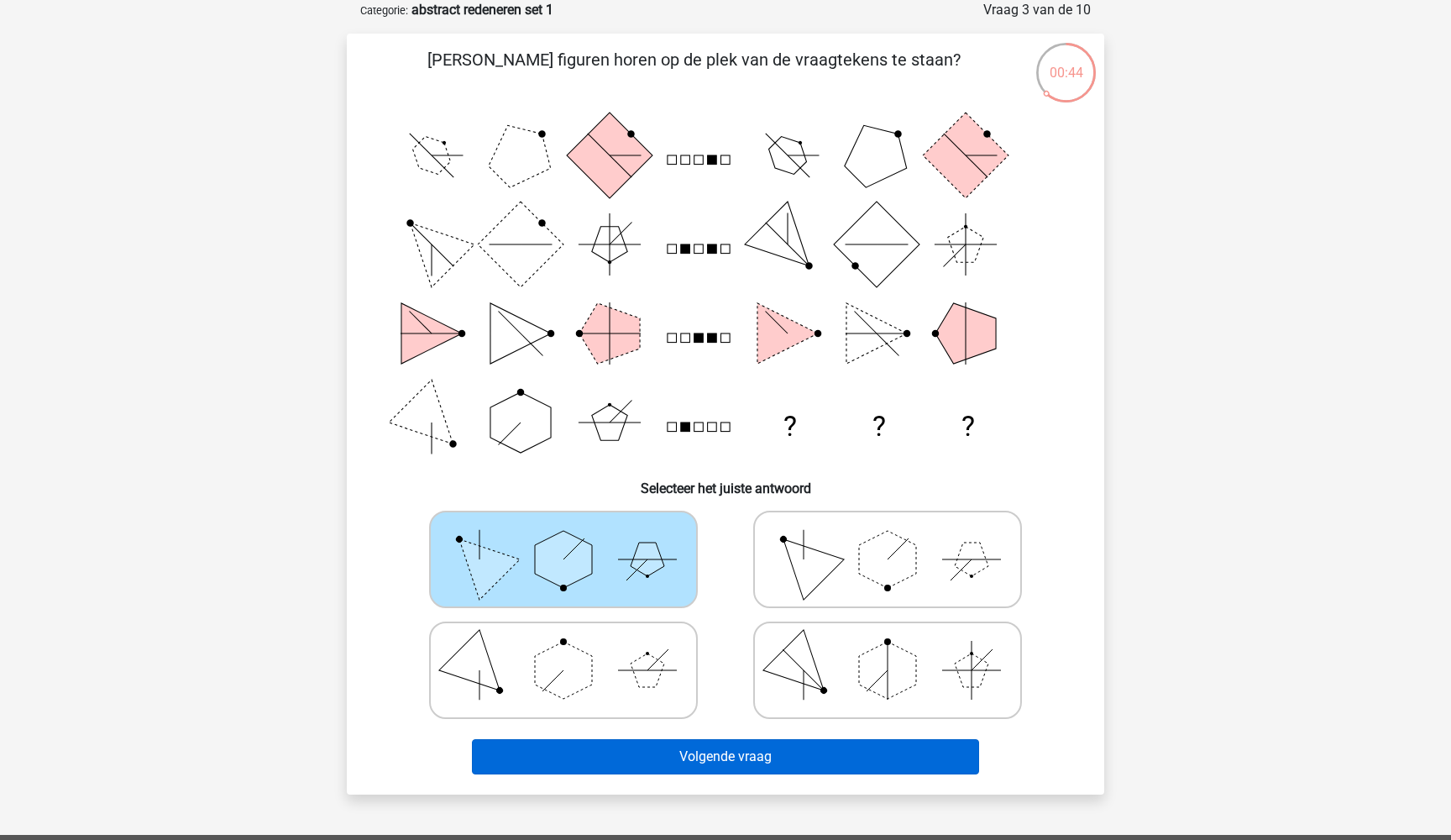
click at [606, 739] on button "Volgende vraag" at bounding box center [726, 757] width 509 height 35
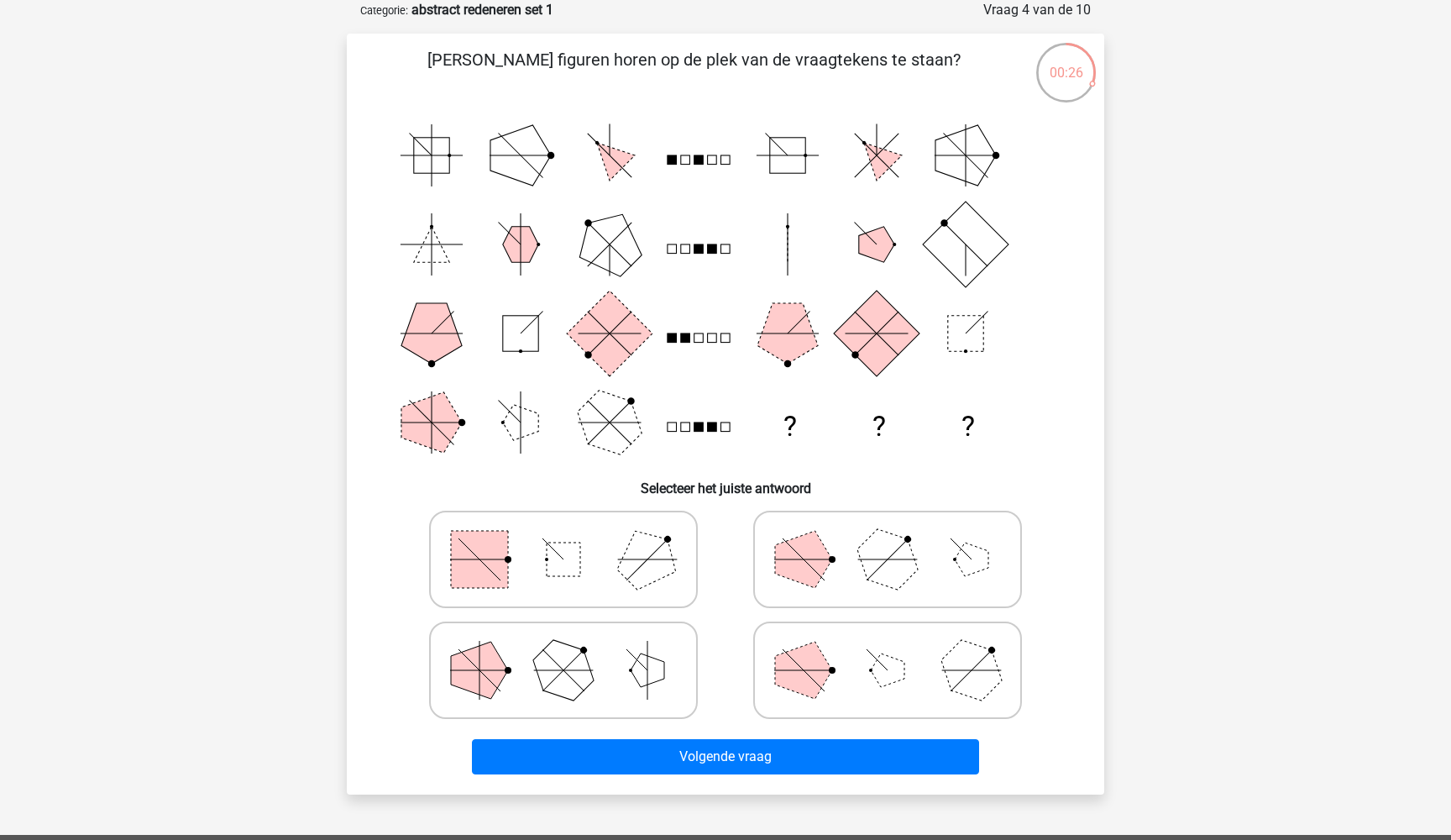
click at [532, 561] on icon at bounding box center [564, 559] width 252 height 84
click at [564, 538] on input "radio" at bounding box center [568, 532] width 11 height 11
radio input "true"
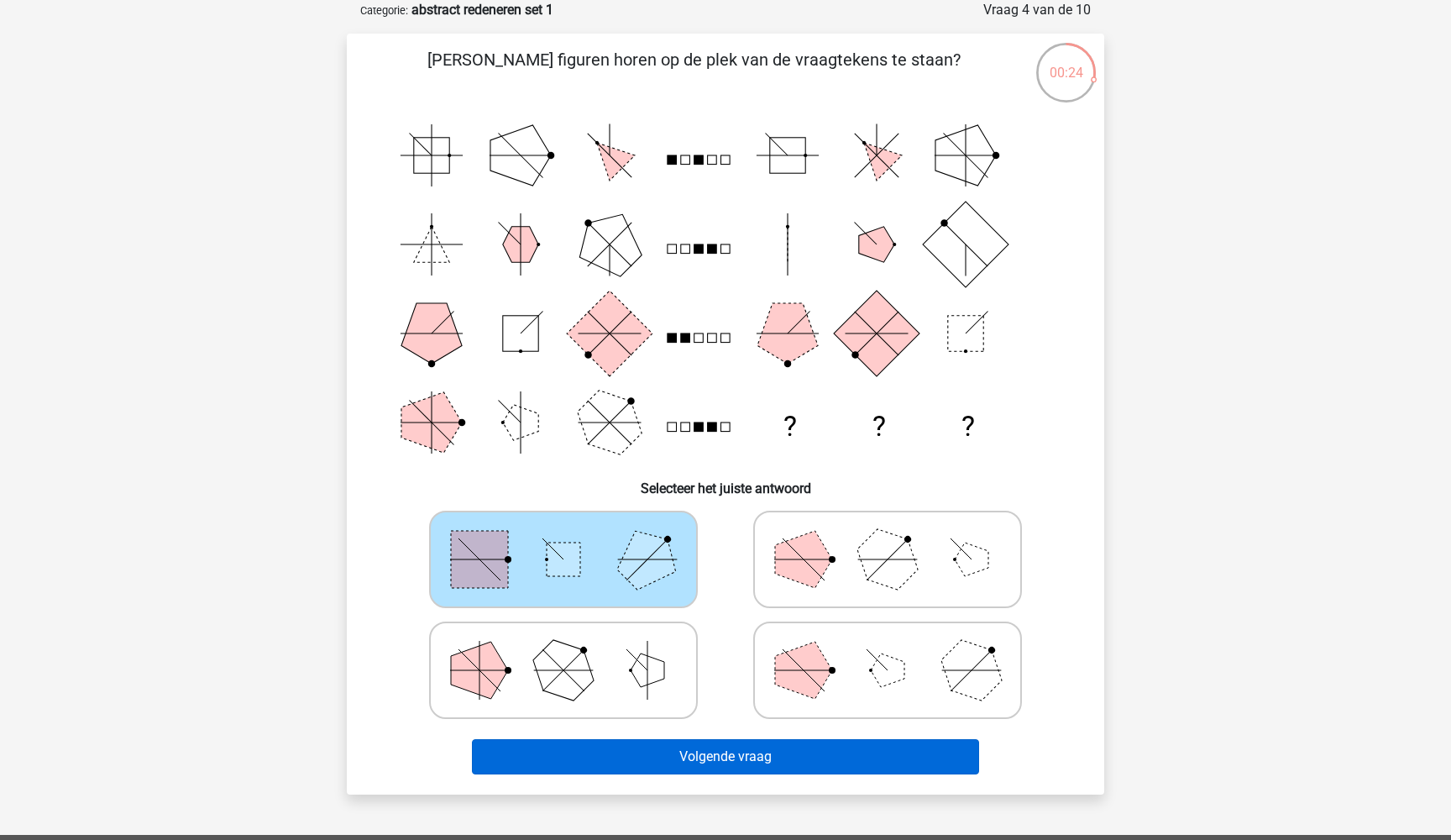
click at [580, 757] on button "Volgende vraag" at bounding box center [726, 757] width 509 height 35
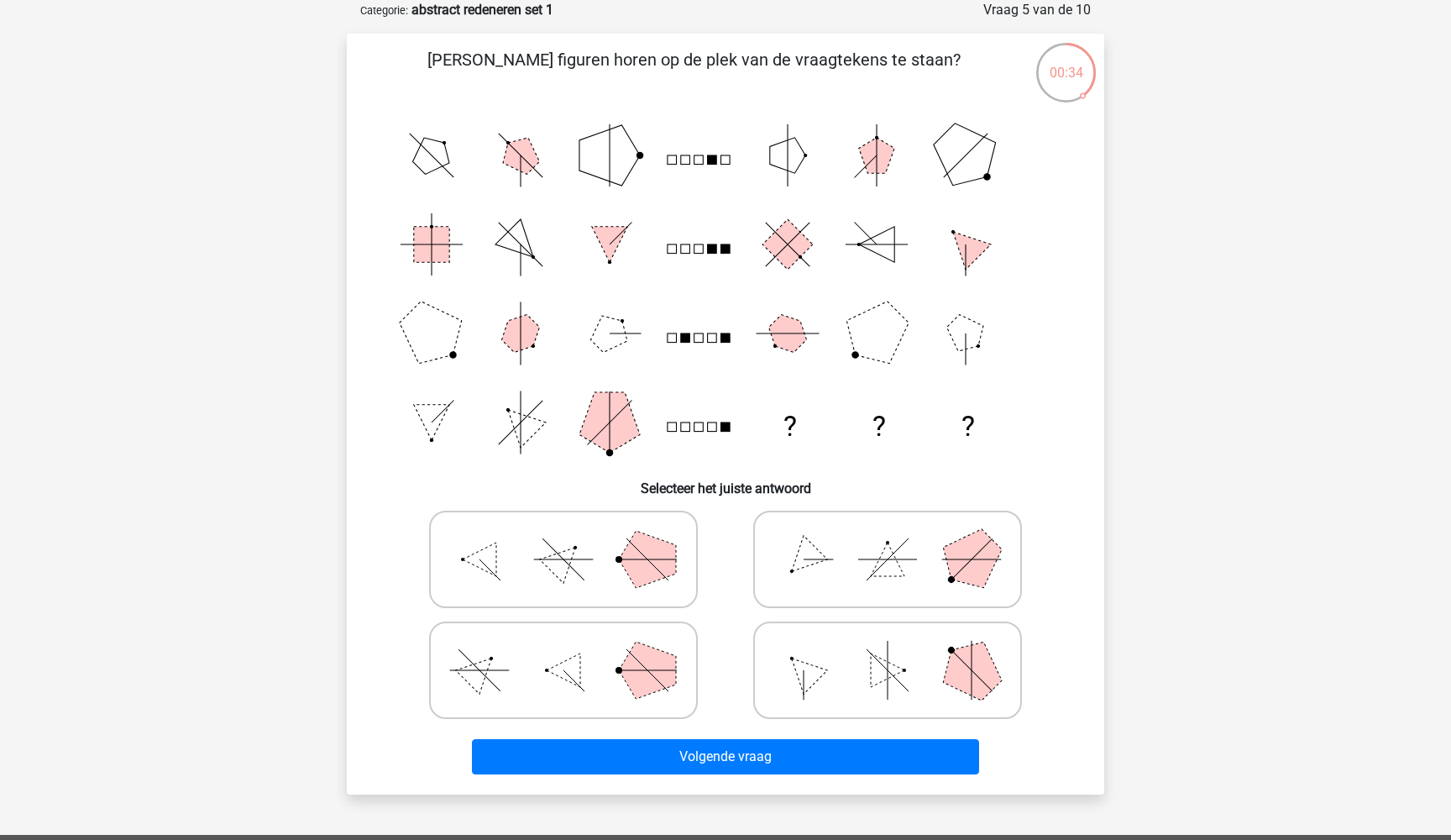
click at [558, 575] on polygon at bounding box center [564, 558] width 48 height 48
click at [564, 538] on input "radio" at bounding box center [568, 532] width 11 height 11
radio input "true"
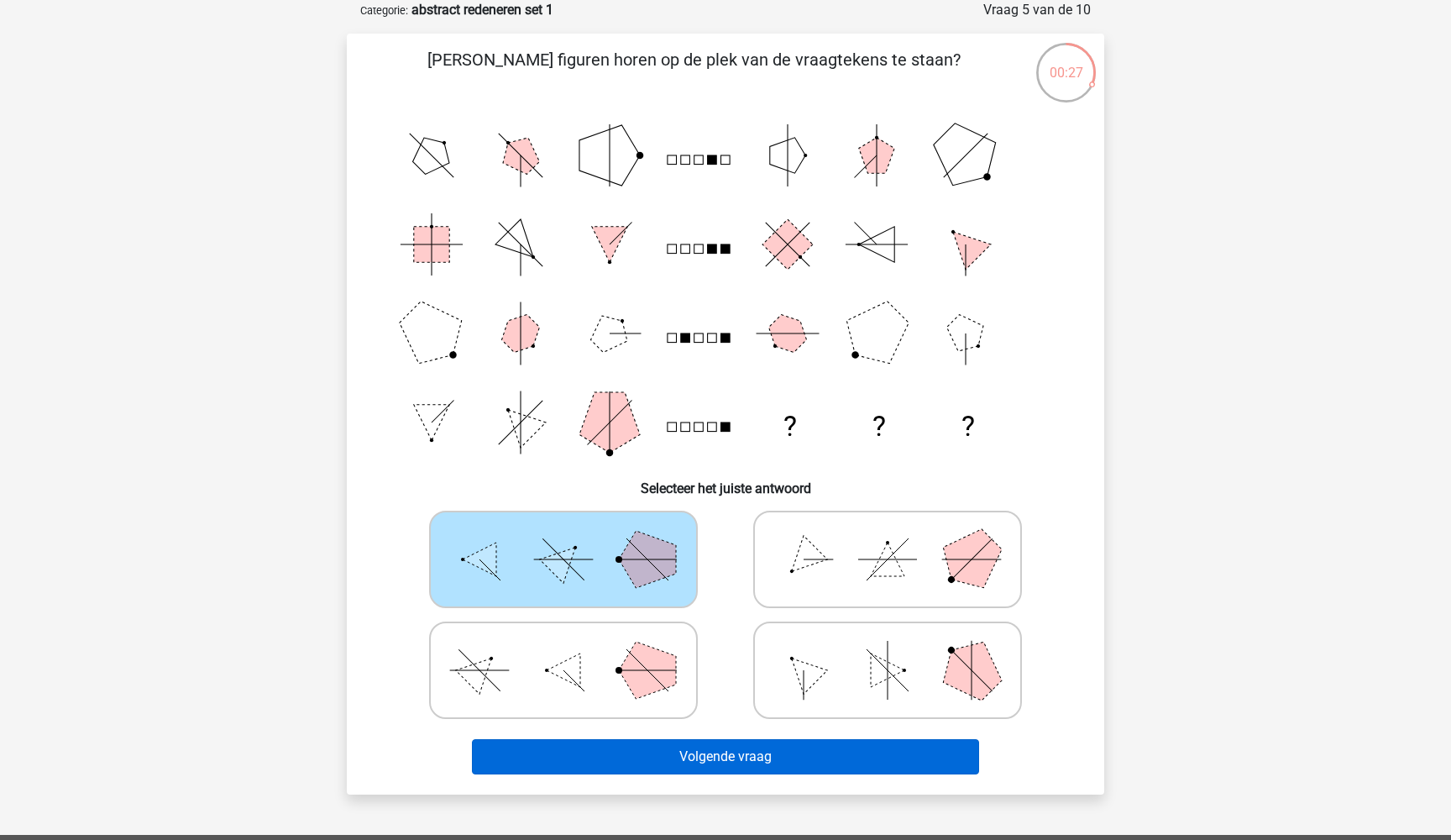
click at [765, 759] on button "Volgende vraag" at bounding box center [726, 757] width 509 height 35
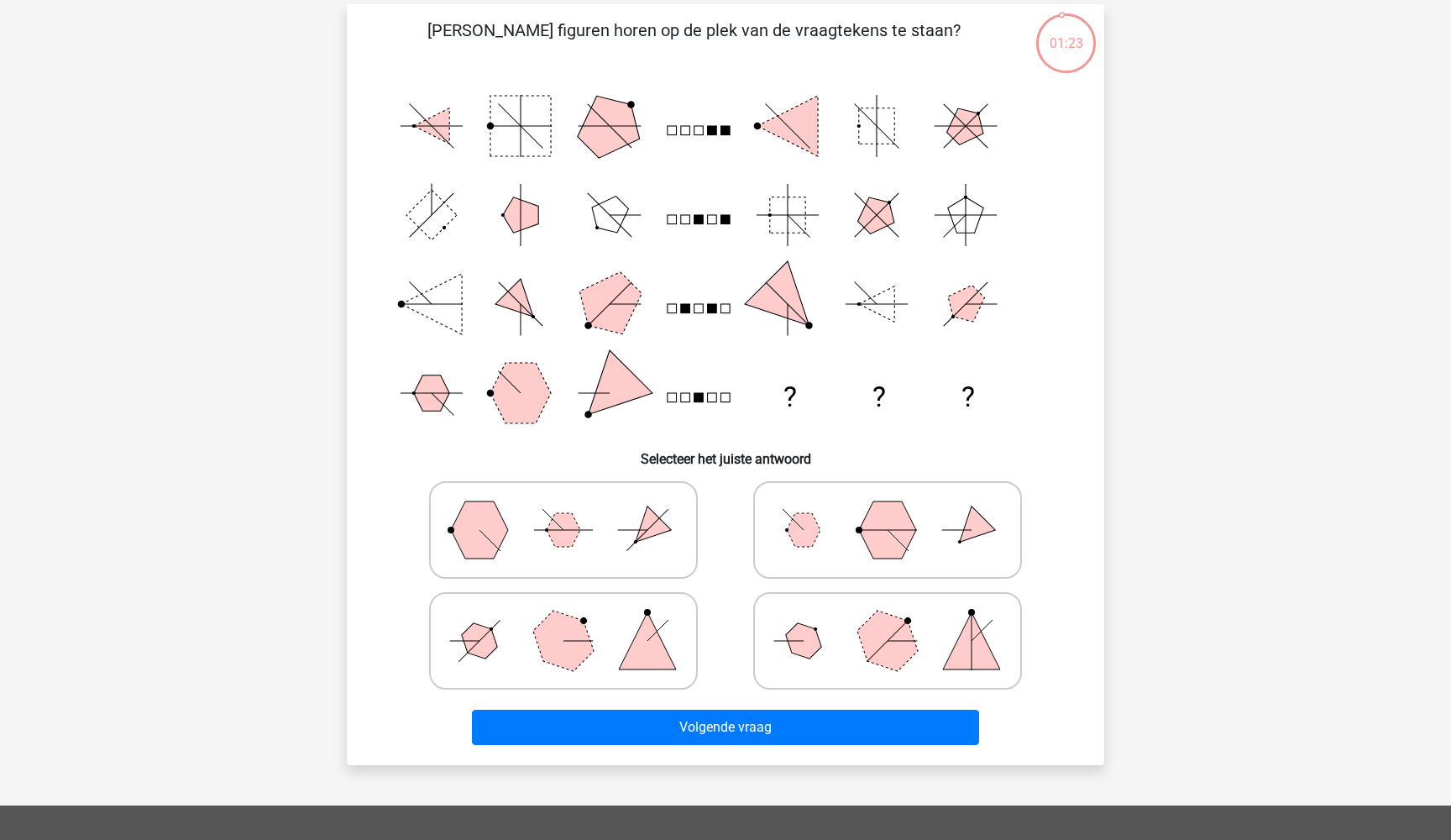
scroll to position [112, 0]
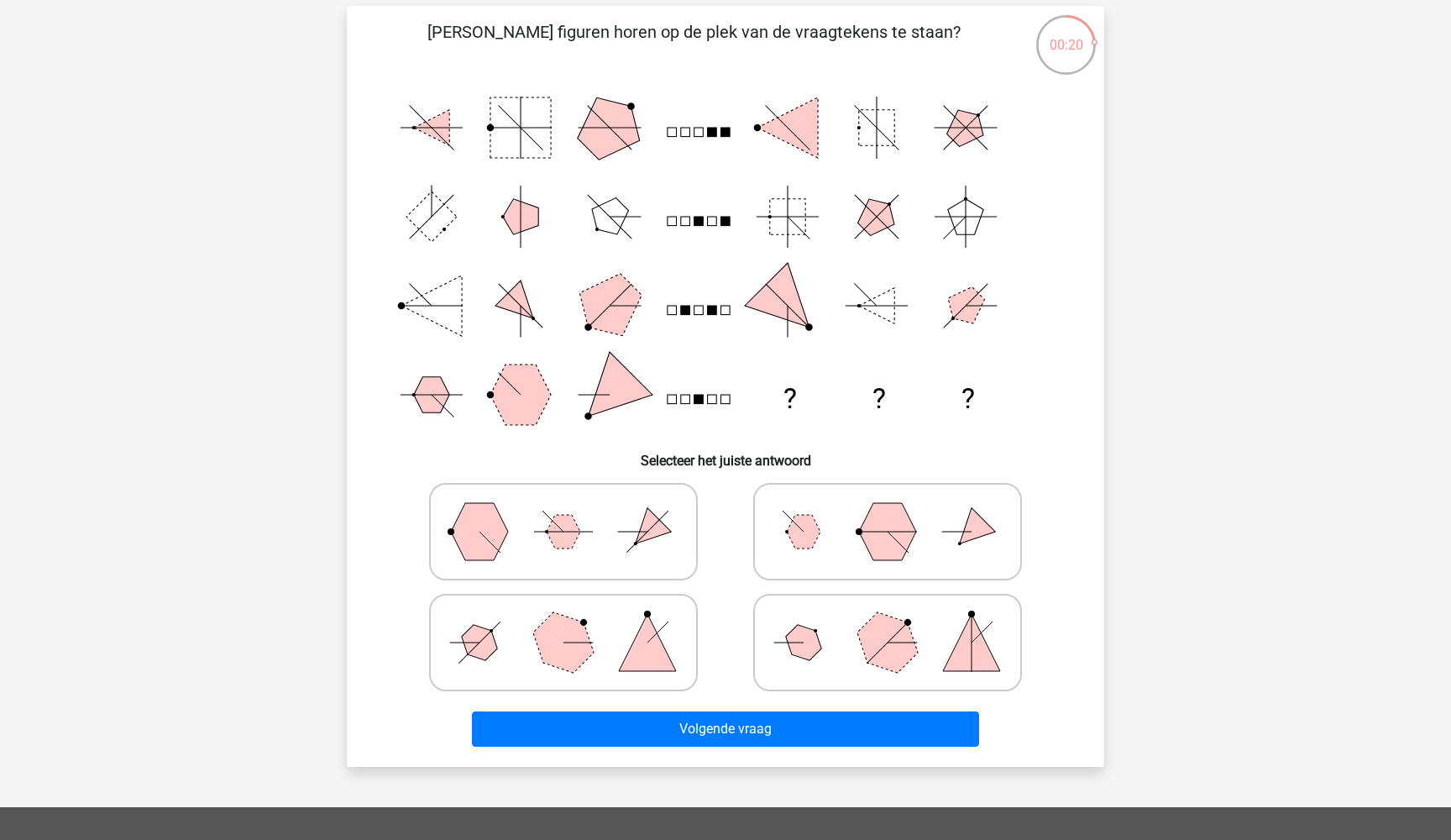
click at [617, 615] on icon at bounding box center [564, 643] width 252 height 84
click at [574, 615] on input "radio" at bounding box center [568, 615] width 11 height 11
radio input "true"
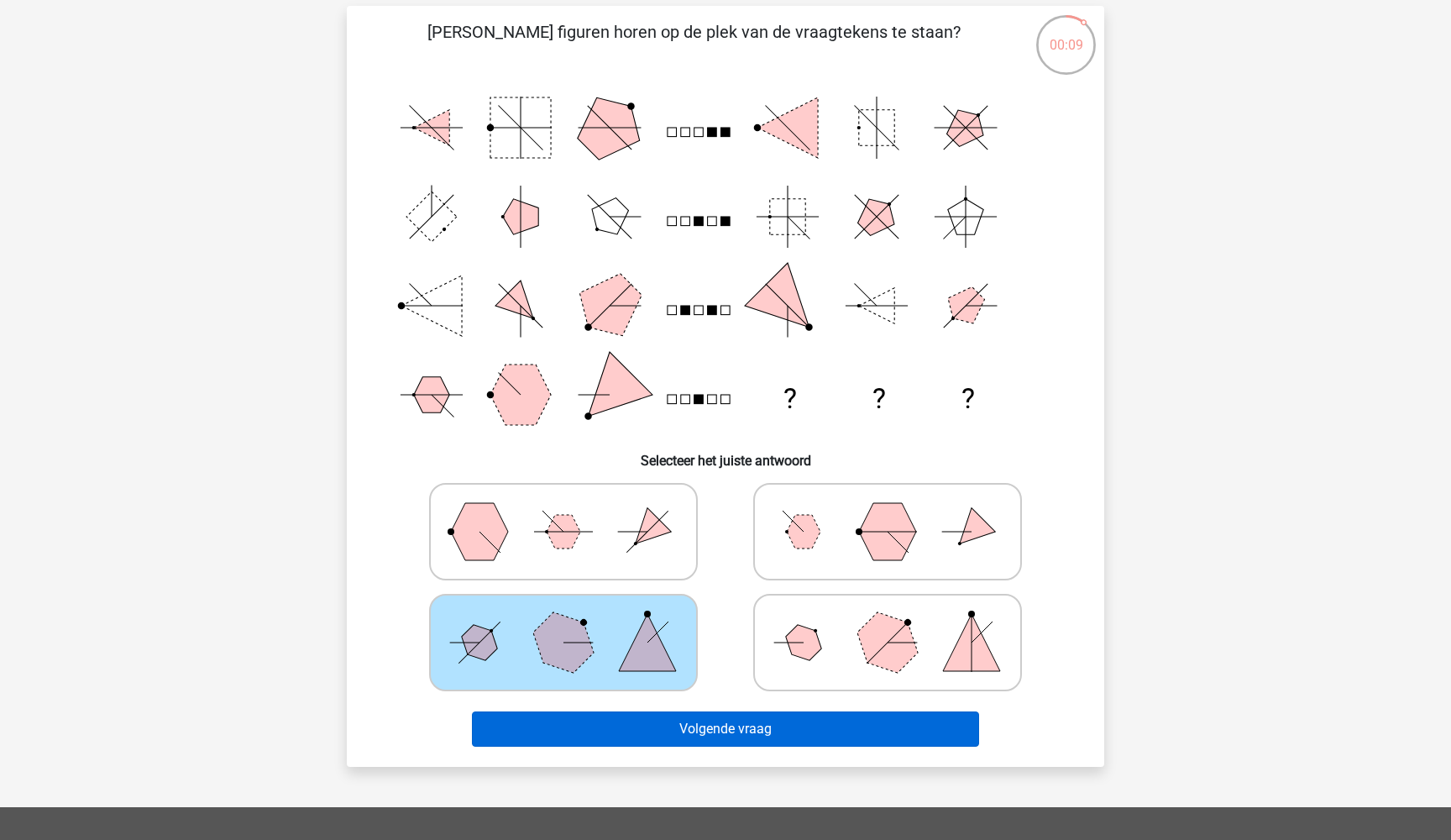
click at [739, 723] on button "Volgende vraag" at bounding box center [726, 729] width 509 height 35
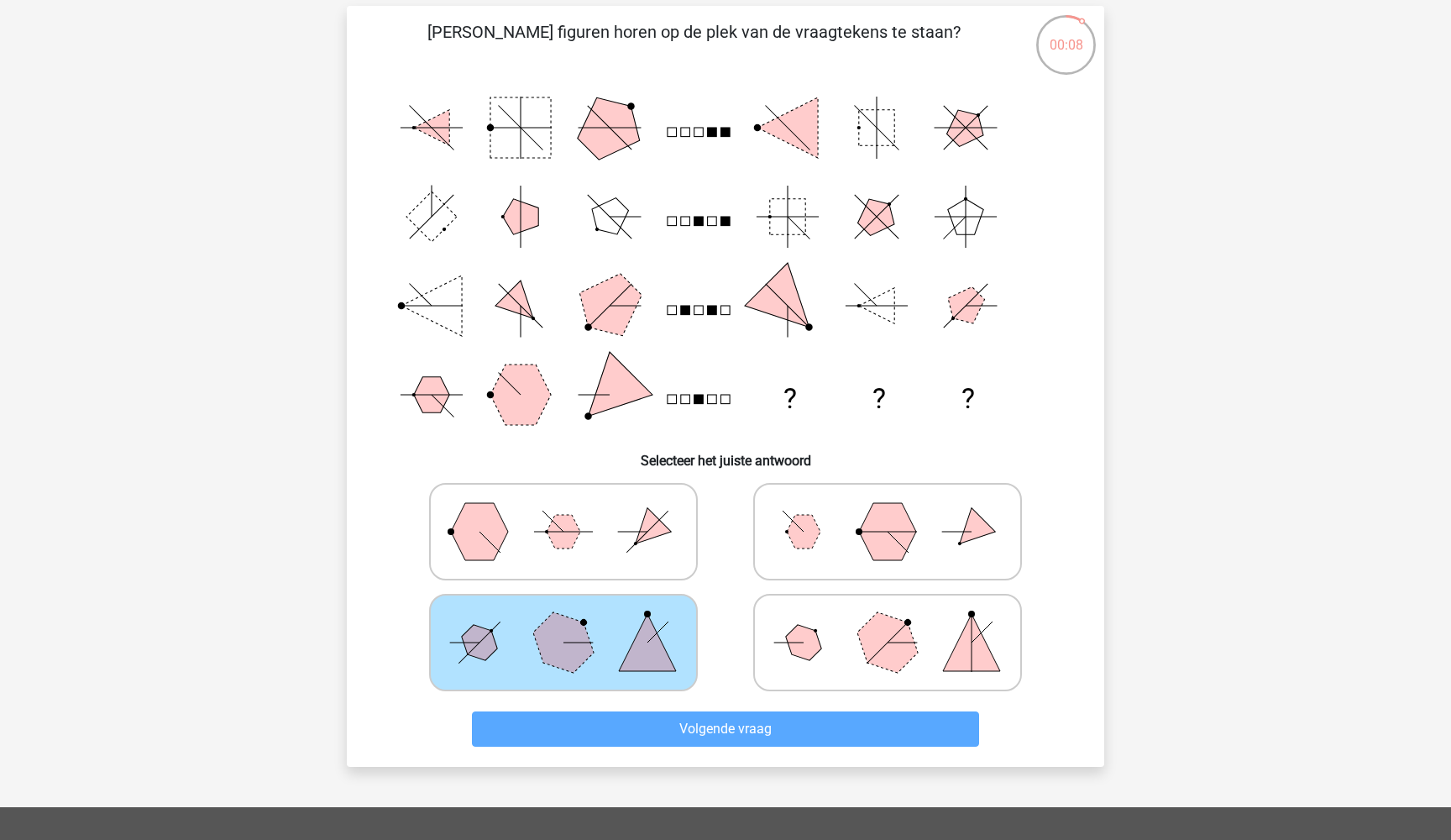
scroll to position [84, 0]
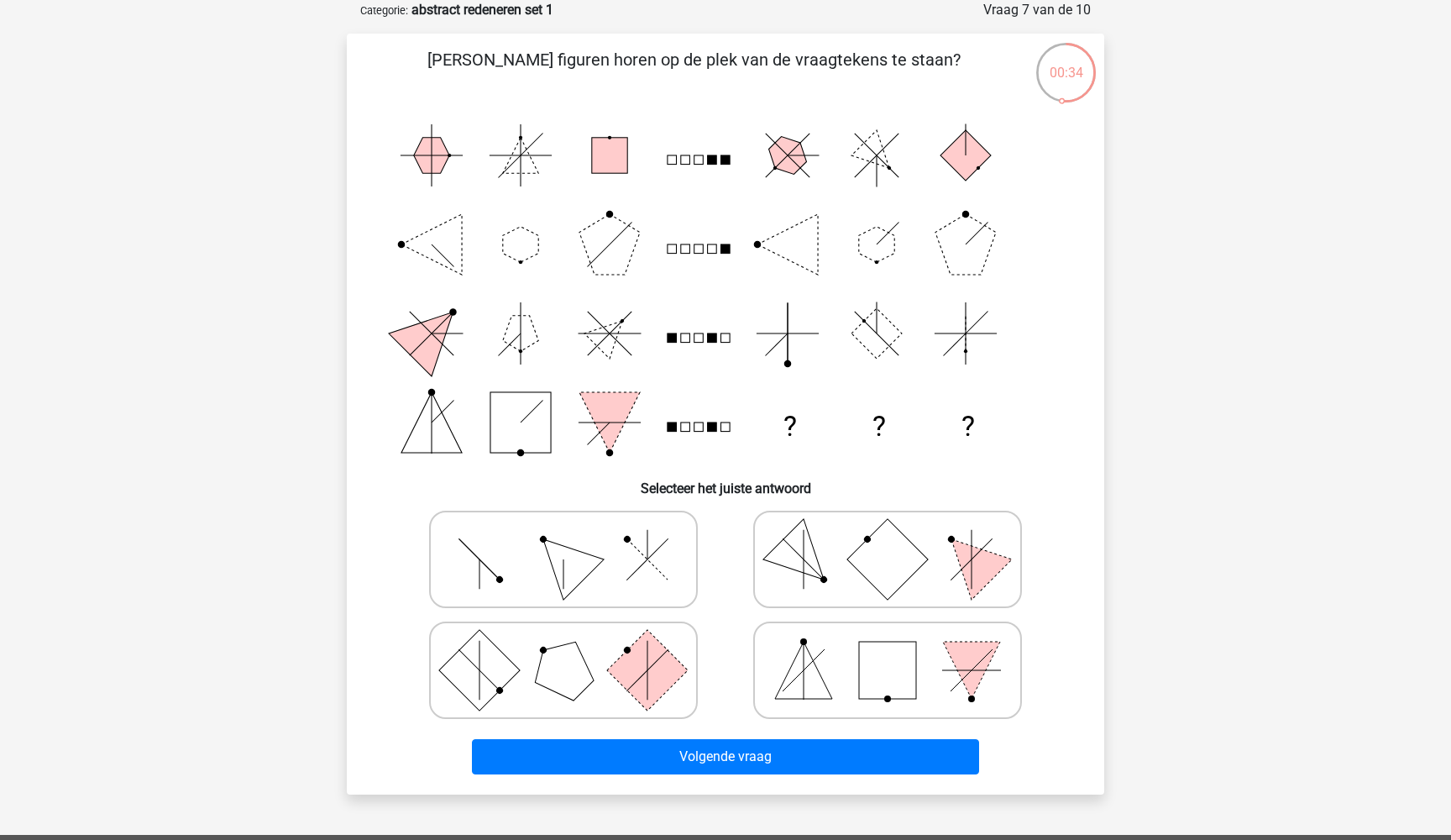
click at [653, 577] on icon at bounding box center [564, 559] width 252 height 84
click at [574, 538] on input "radio" at bounding box center [568, 532] width 11 height 11
radio input "true"
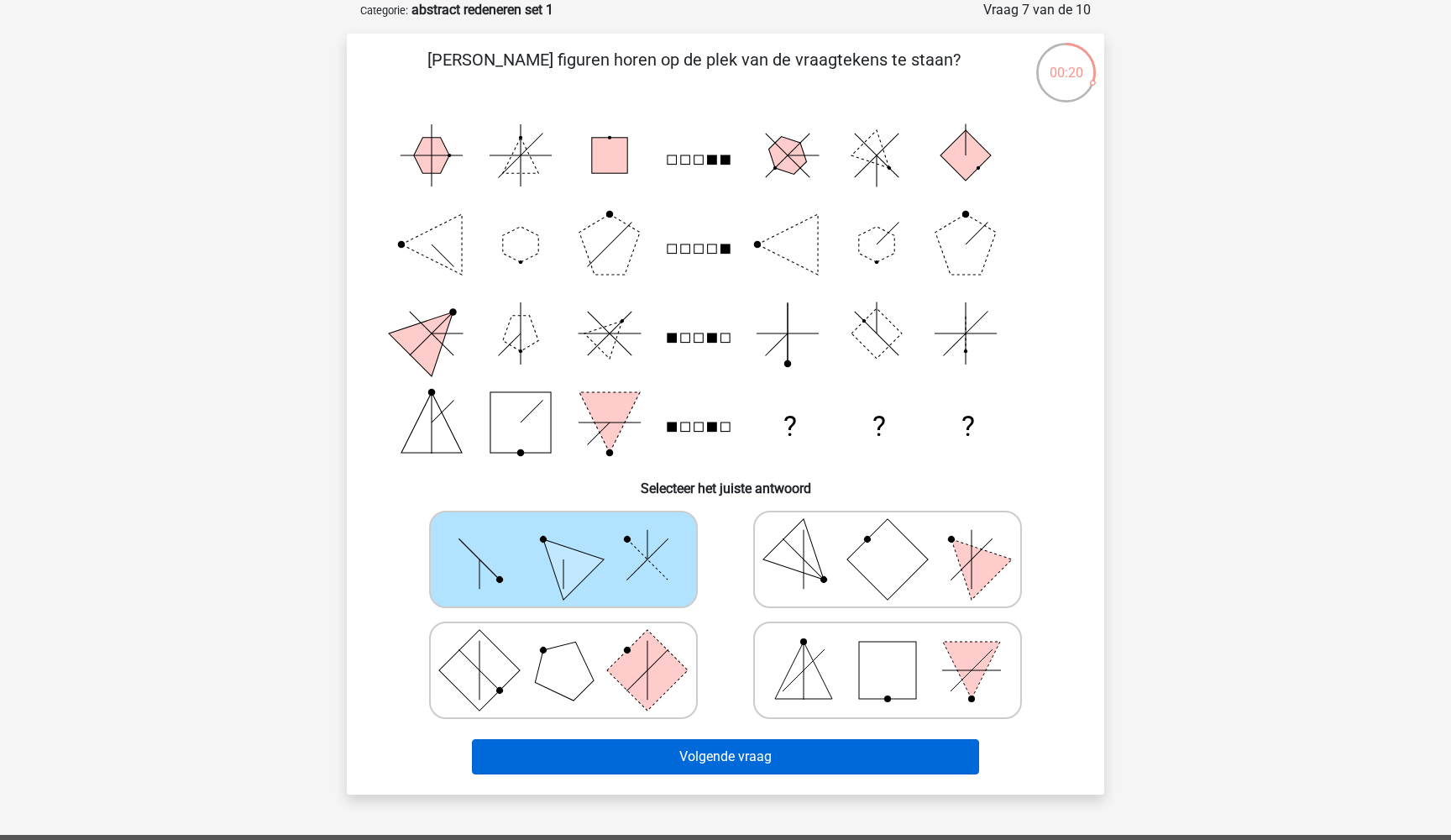
click at [654, 756] on button "Volgende vraag" at bounding box center [726, 757] width 509 height 35
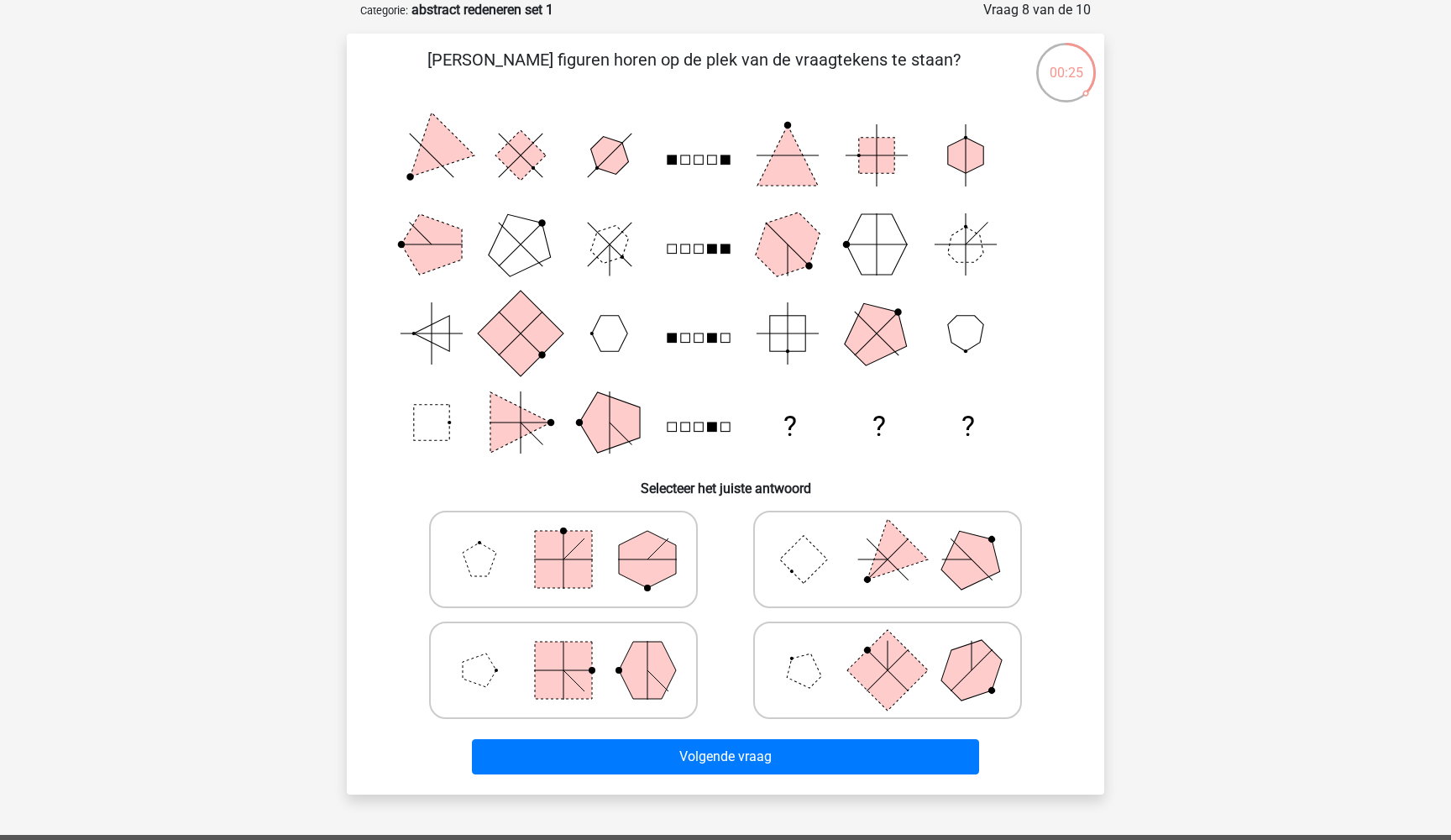
click at [602, 680] on icon at bounding box center [564, 670] width 252 height 84
click at [574, 649] on input "radio" at bounding box center [568, 643] width 11 height 11
radio input "true"
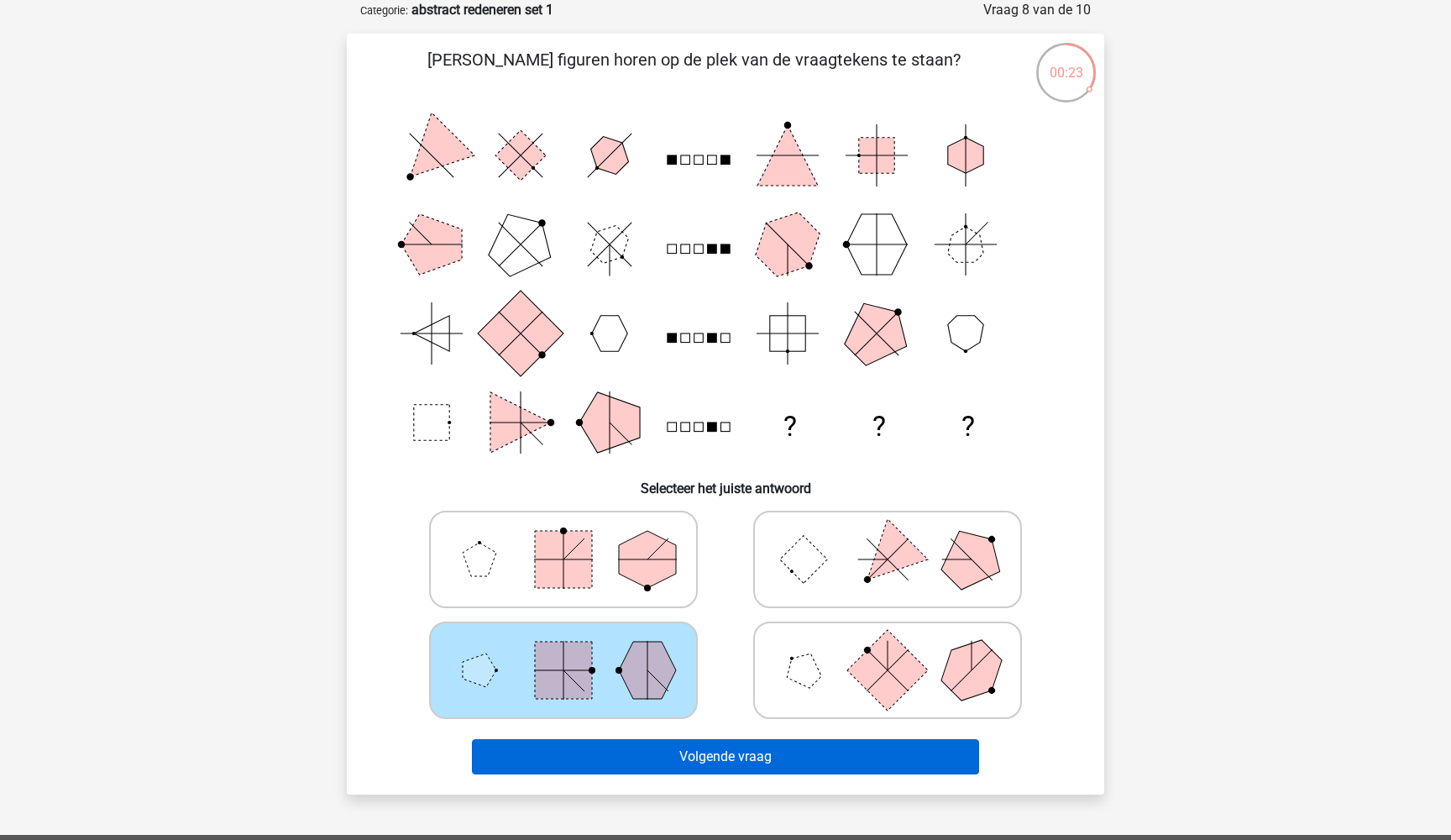
click at [695, 756] on button "Volgende vraag" at bounding box center [726, 757] width 509 height 35
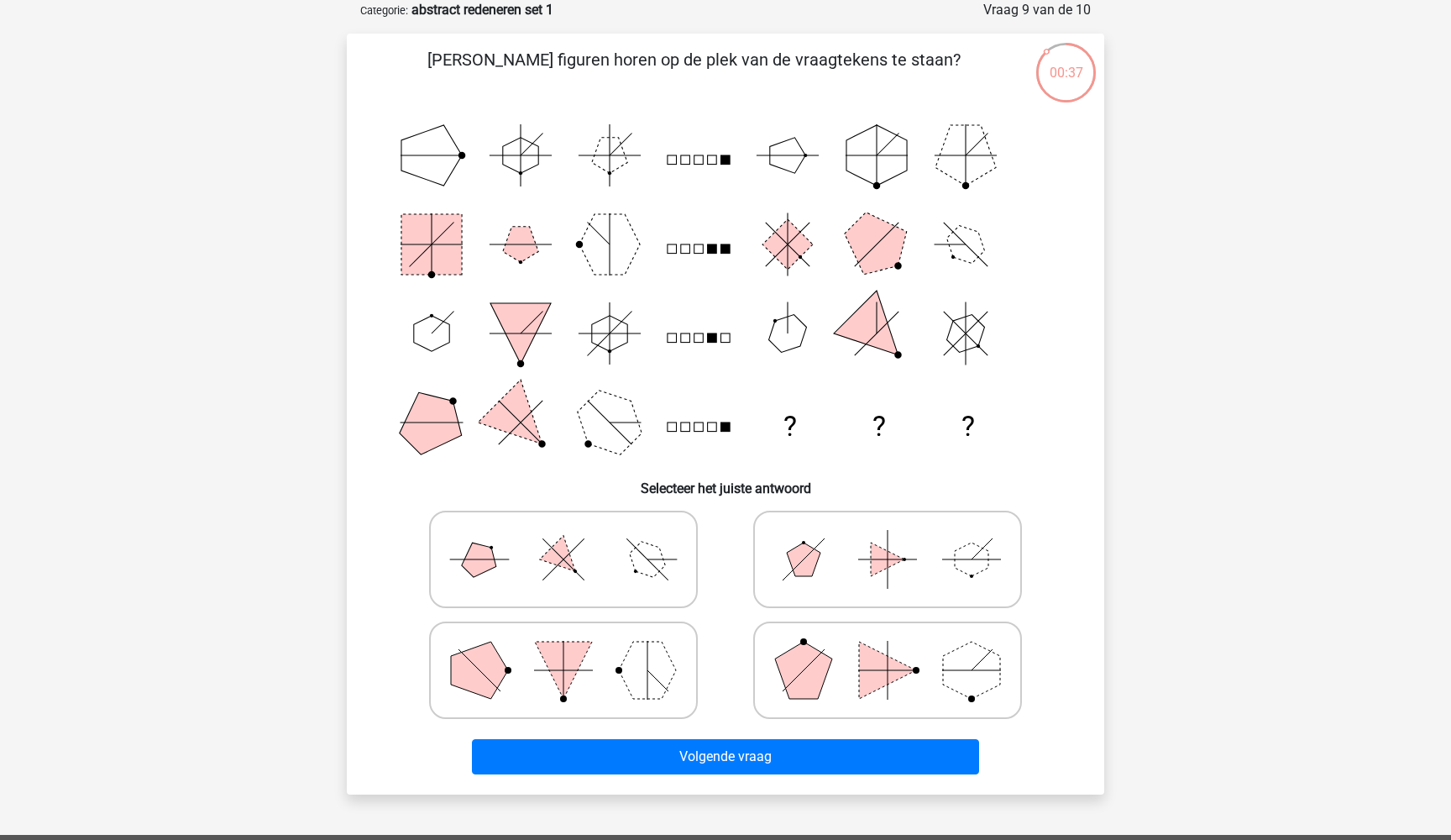
click at [604, 548] on icon at bounding box center [564, 559] width 252 height 84
click at [574, 538] on input "radio" at bounding box center [568, 532] width 11 height 11
radio input "true"
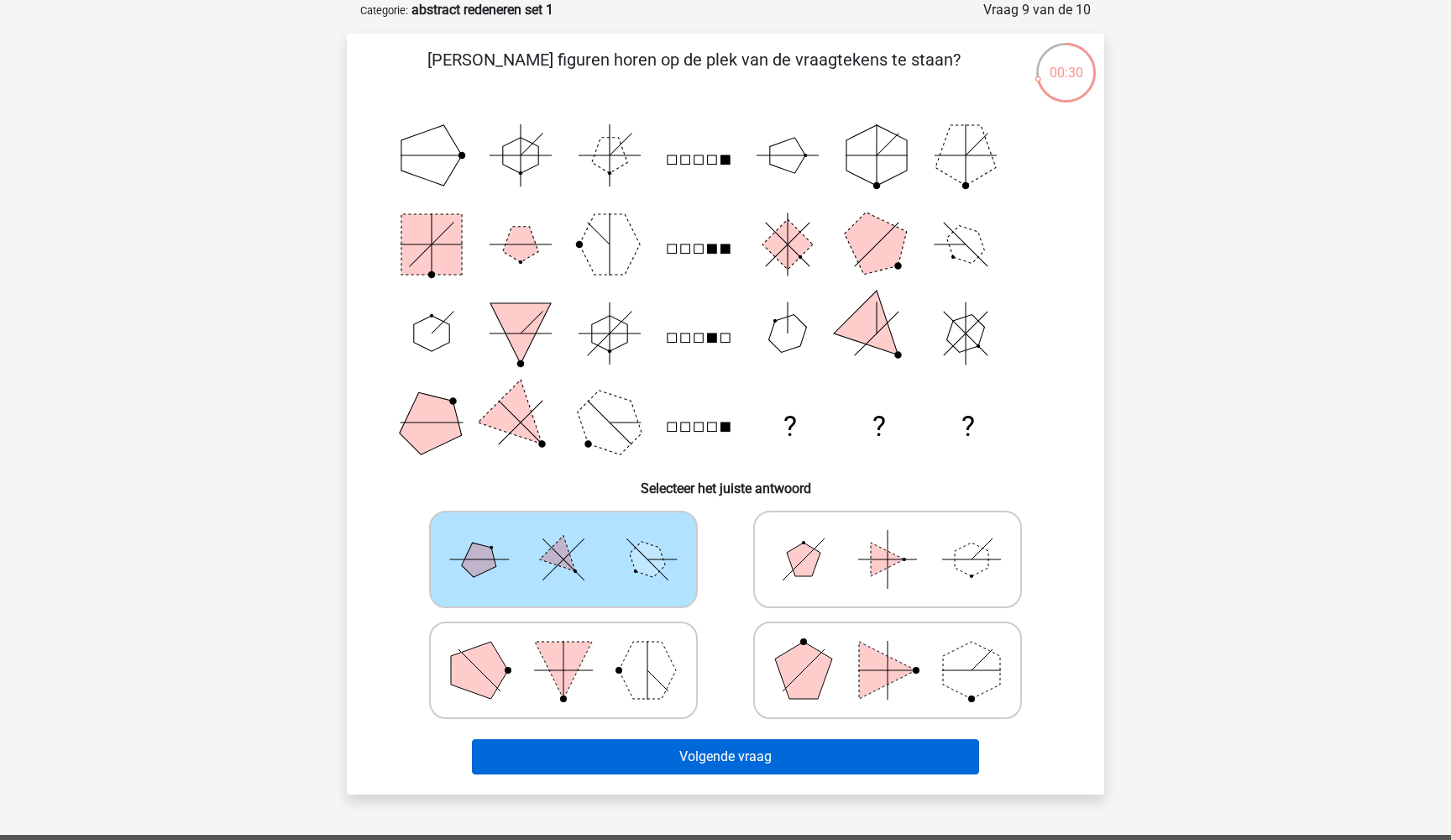
click at [651, 762] on button "Volgende vraag" at bounding box center [726, 757] width 509 height 35
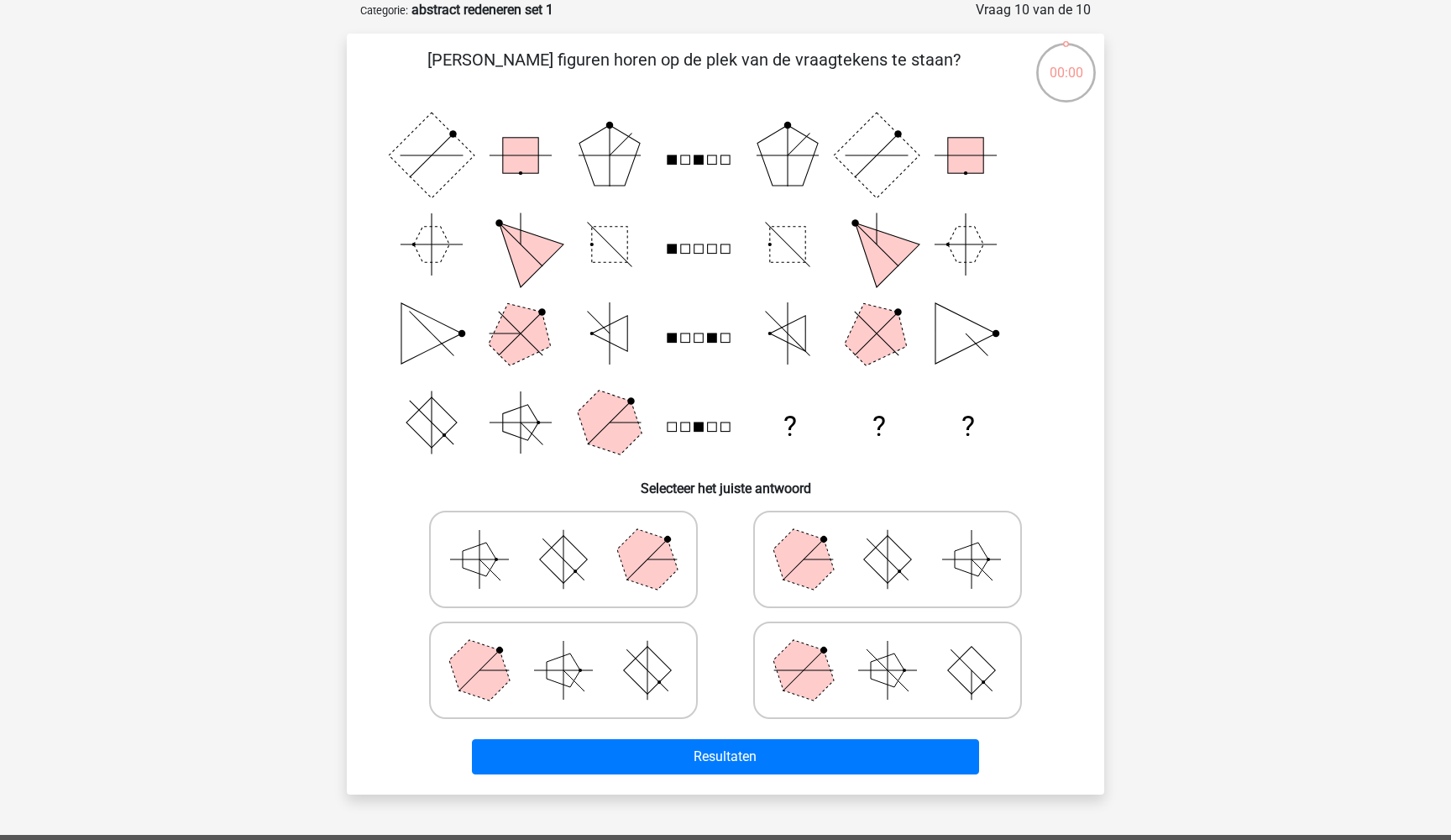
scroll to position [84, 0]
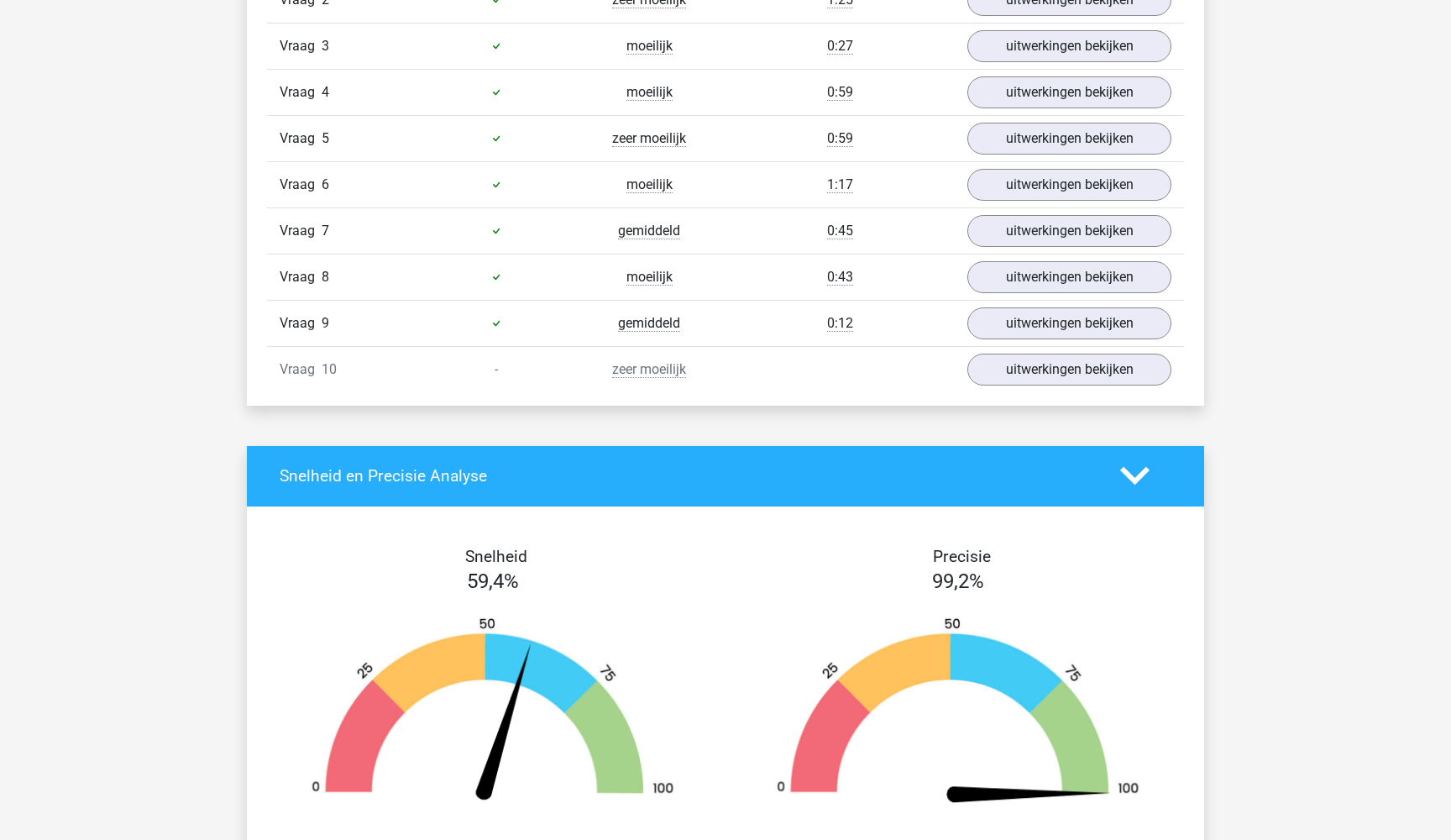
scroll to position [1508, 0]
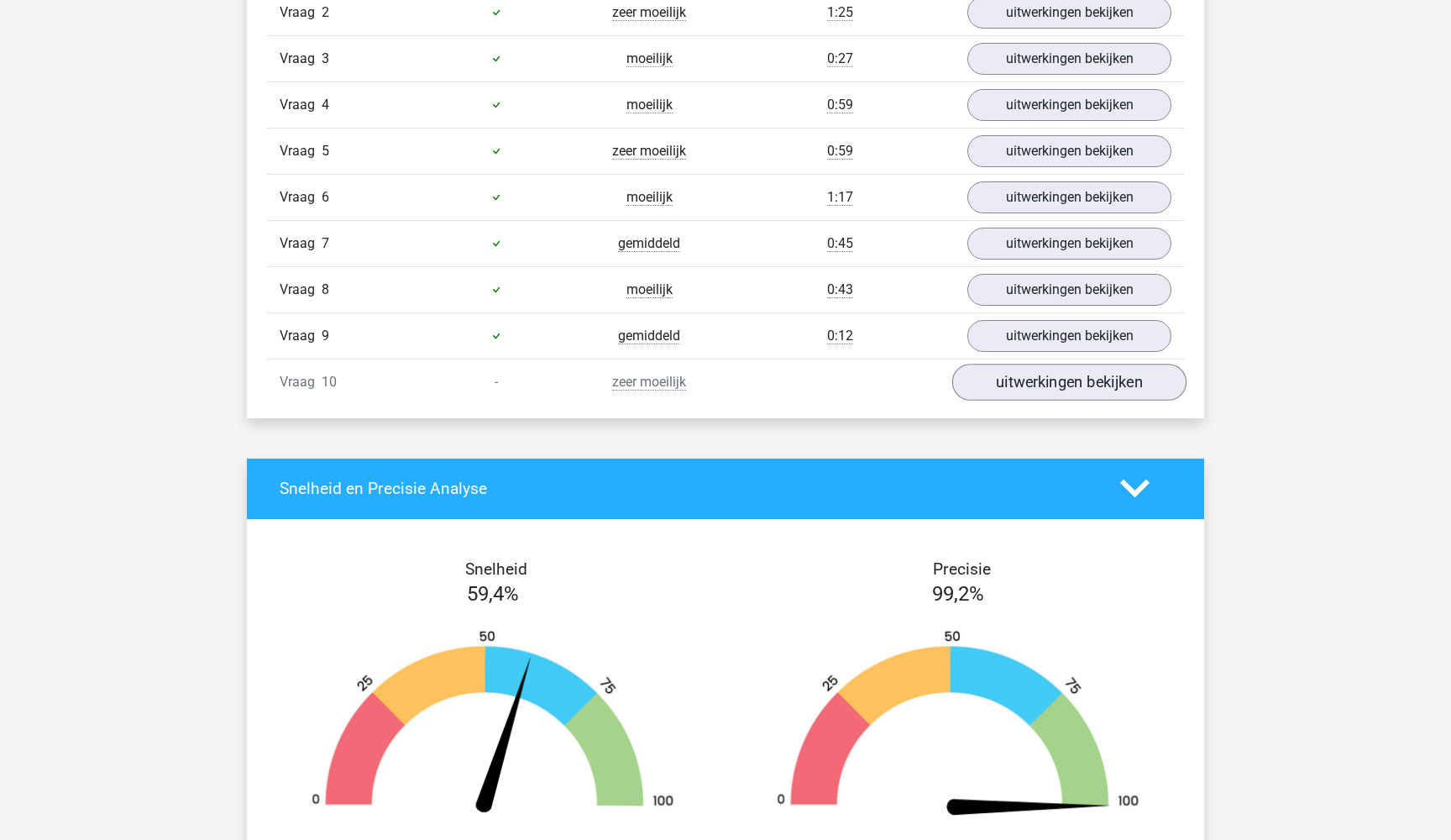
click at [1018, 369] on link "uitwerkingen bekijken" at bounding box center [1069, 382] width 235 height 37
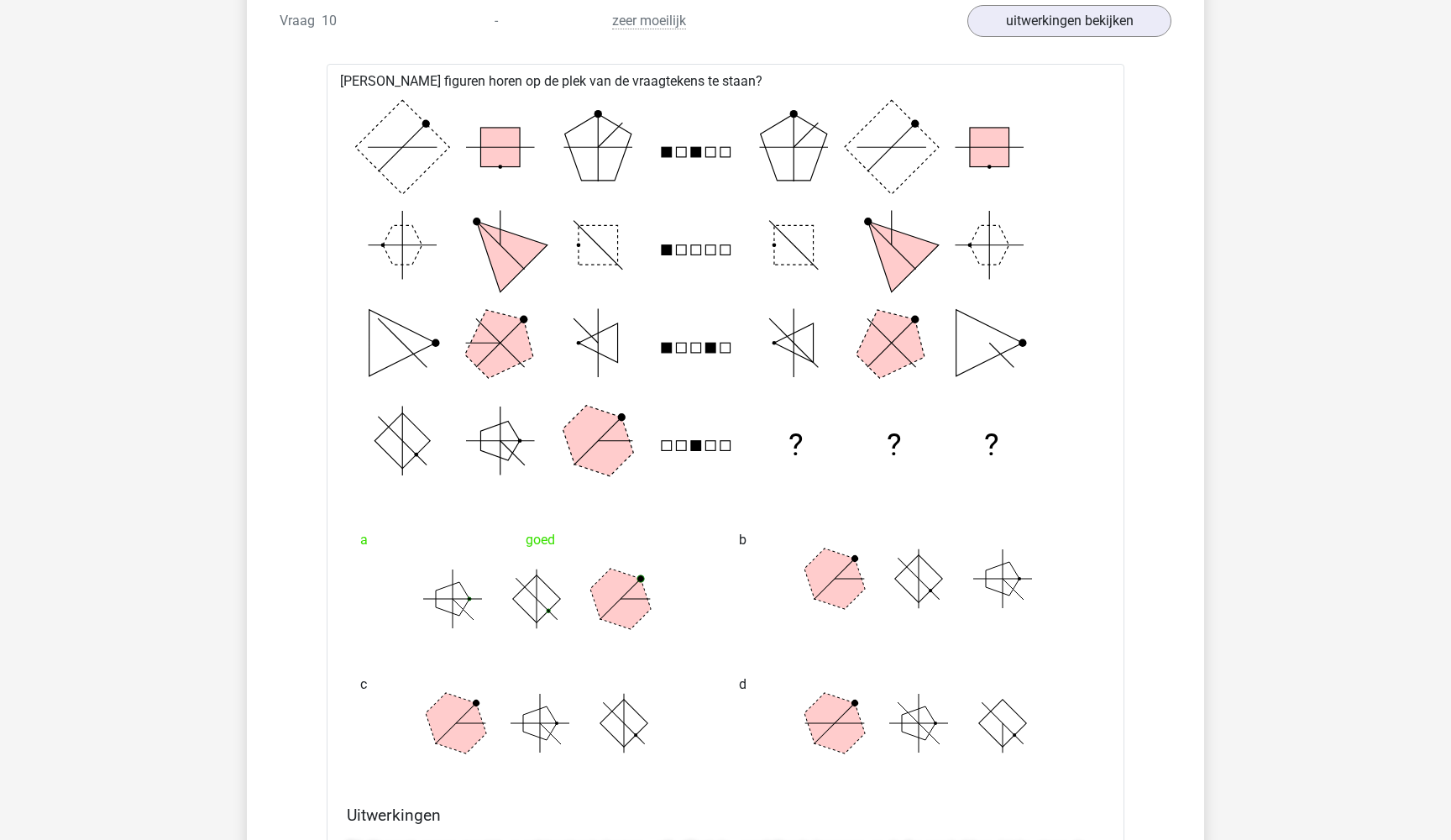
scroll to position [1872, 0]
